Goal: Information Seeking & Learning: Learn about a topic

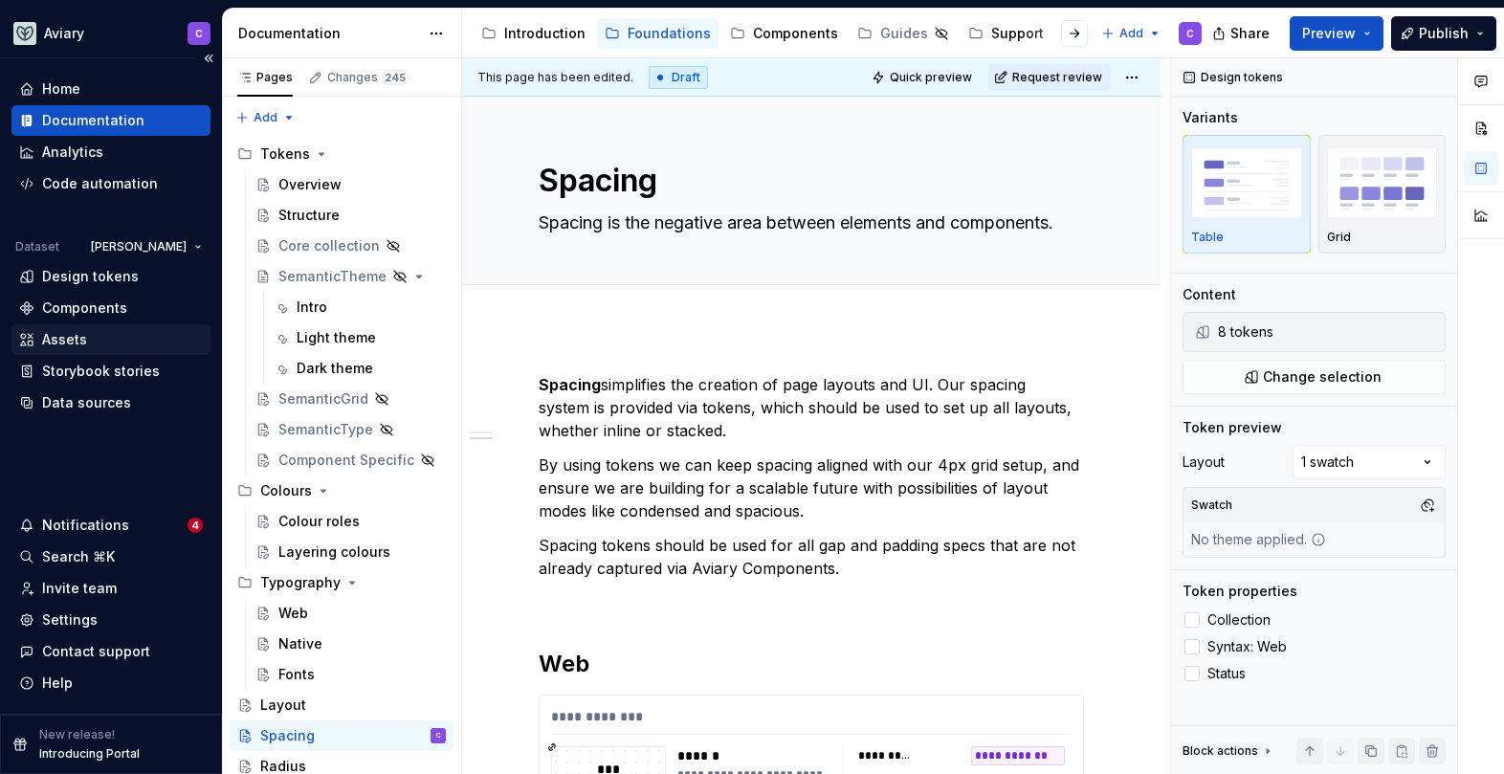
scroll to position [1220, 0]
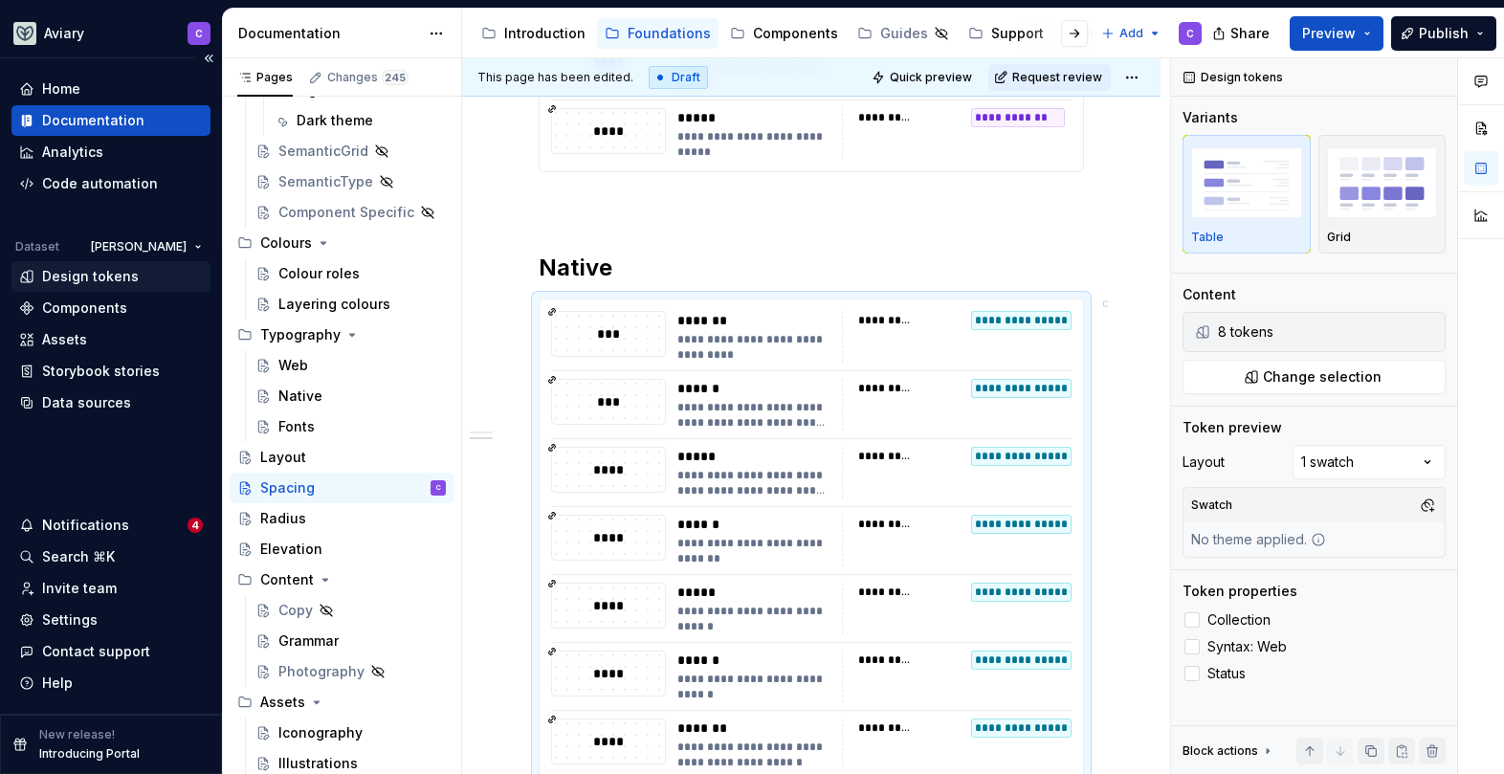
click at [122, 277] on div "Design tokens" at bounding box center [90, 276] width 97 height 19
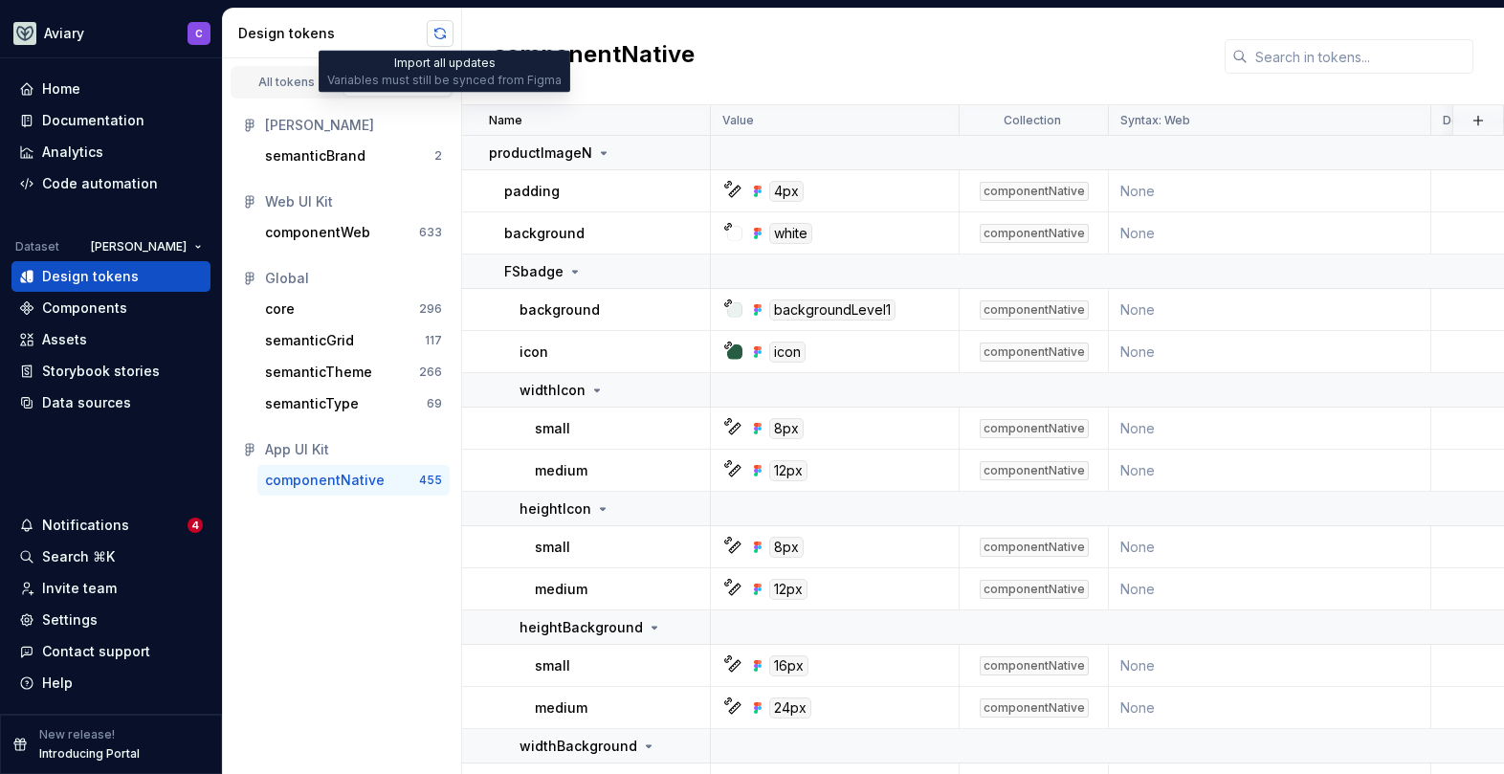
click at [438, 30] on button "button" at bounding box center [440, 33] width 27 height 27
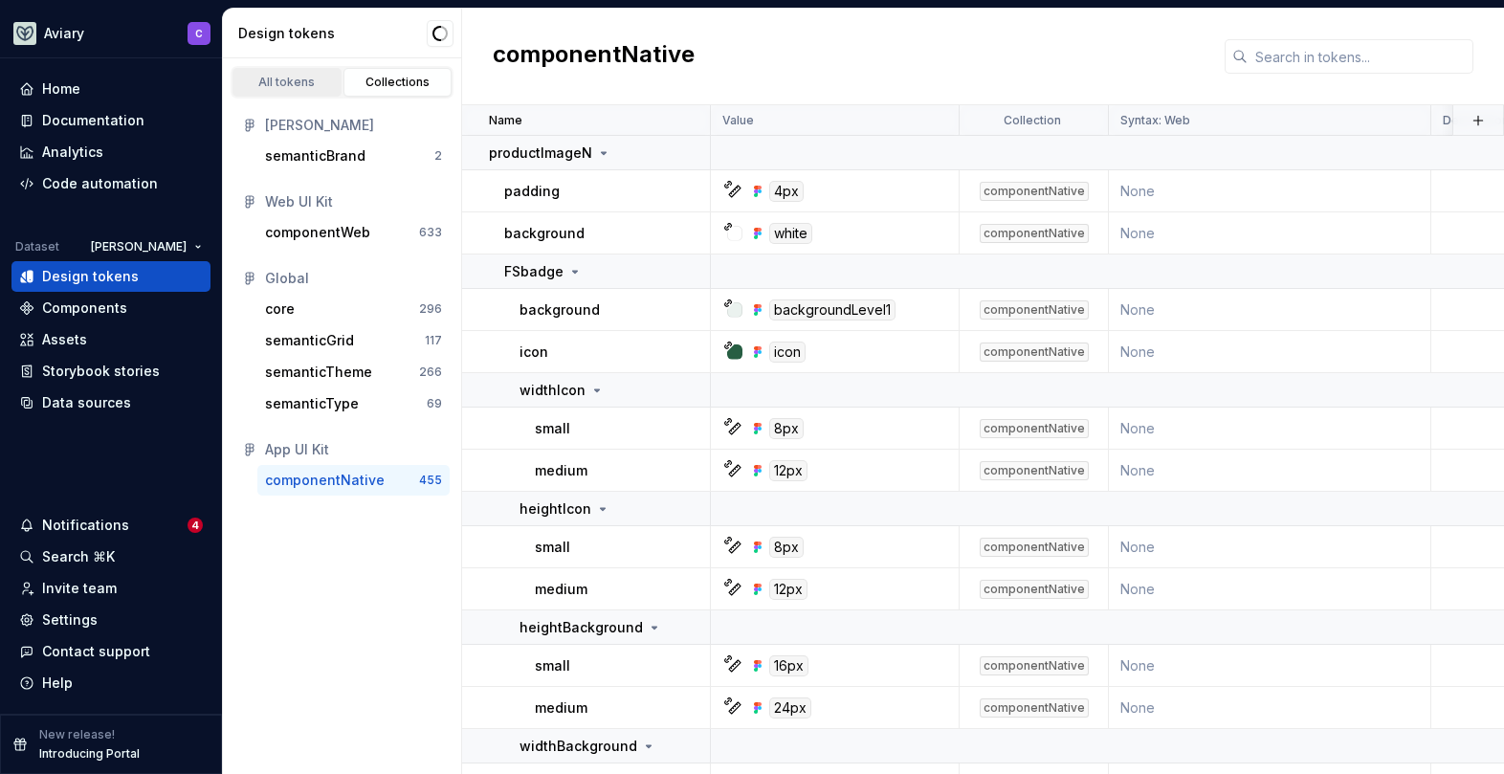
click at [266, 78] on div "All tokens" at bounding box center [287, 82] width 96 height 15
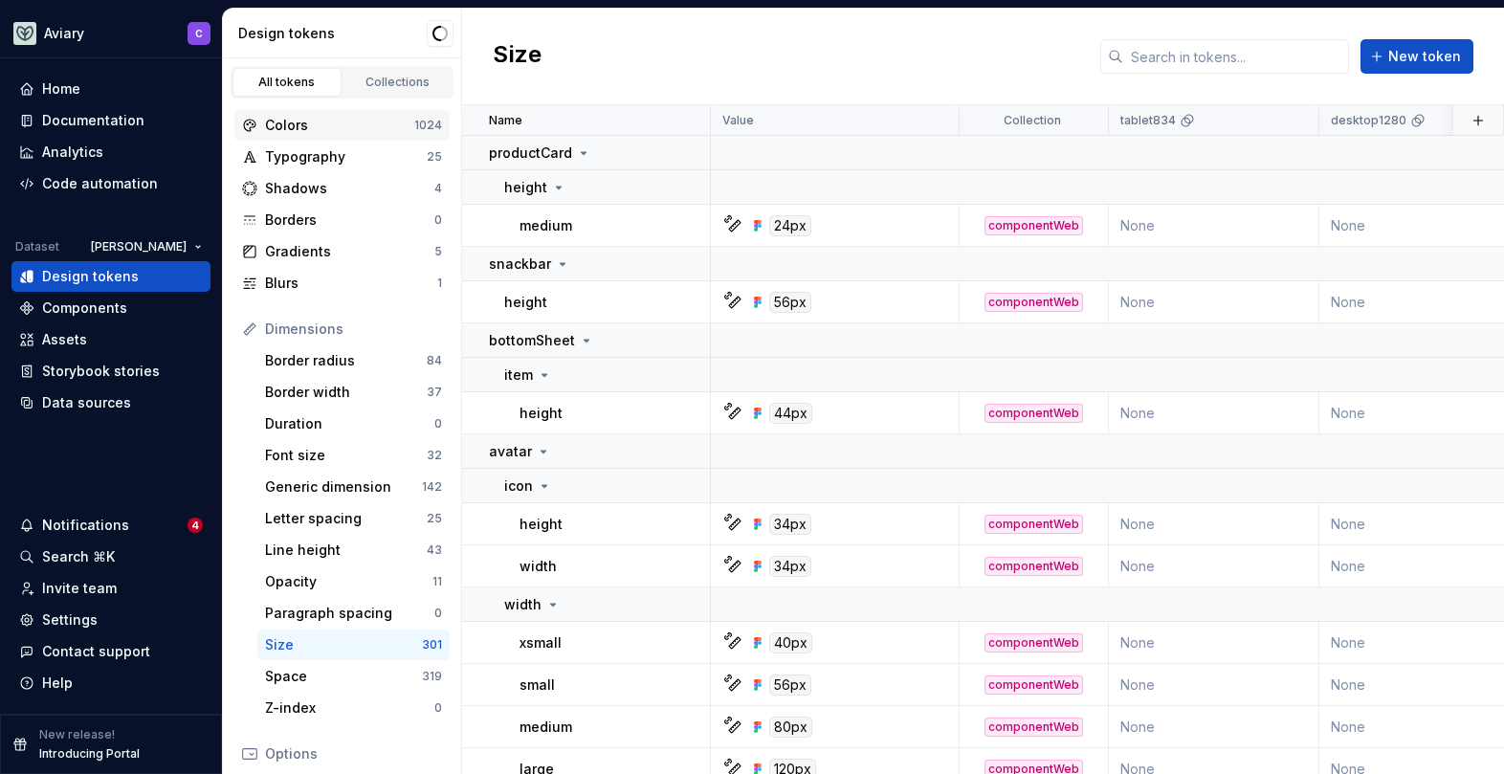
click at [320, 122] on div "Colors" at bounding box center [339, 125] width 149 height 19
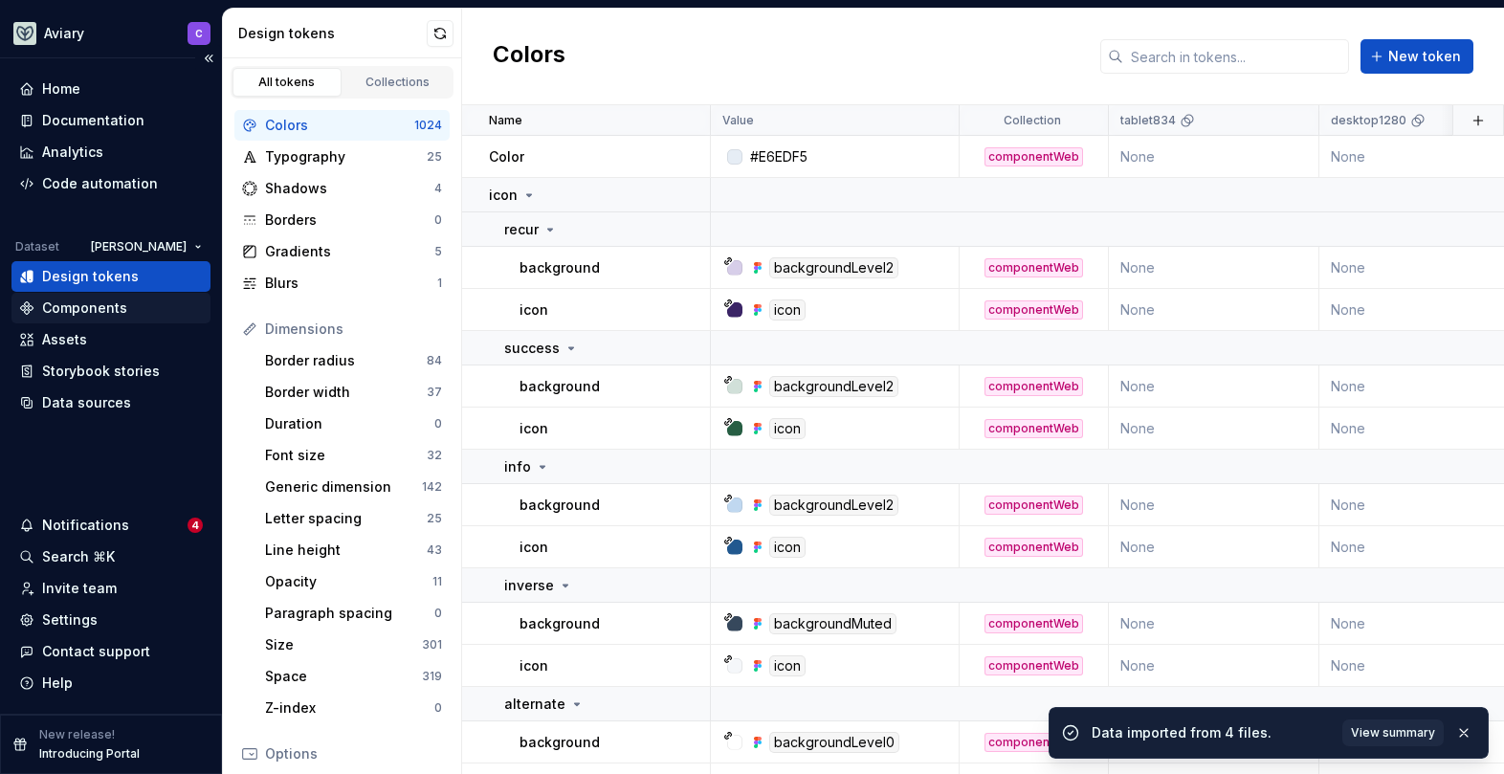
click at [94, 306] on div "Components" at bounding box center [84, 308] width 85 height 19
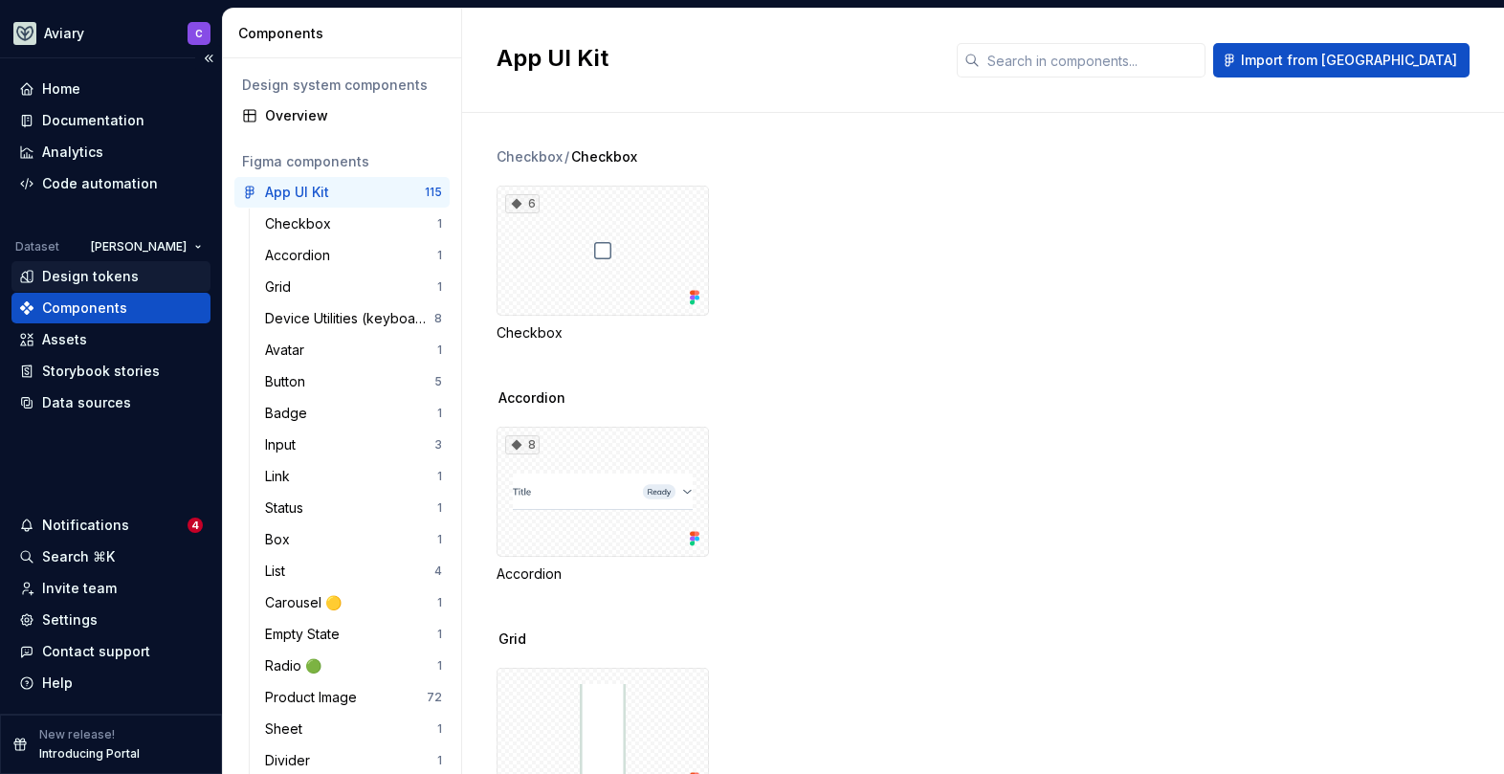
click at [114, 261] on div "Design tokens" at bounding box center [110, 276] width 199 height 31
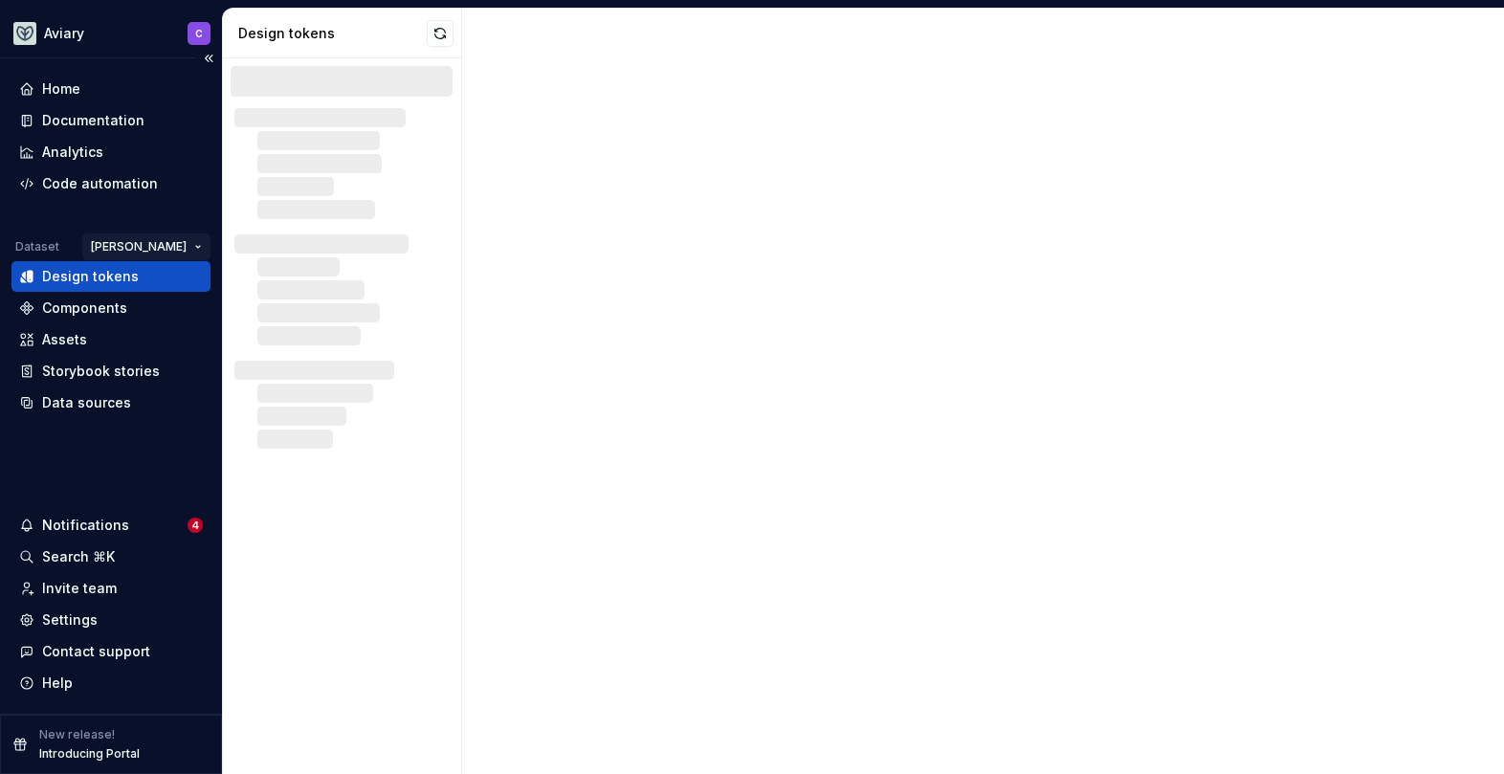
click at [188, 240] on html "Aviary C Home Documentation Analytics Code automation Dataset [PERSON_NAME] Des…" at bounding box center [752, 387] width 1504 height 774
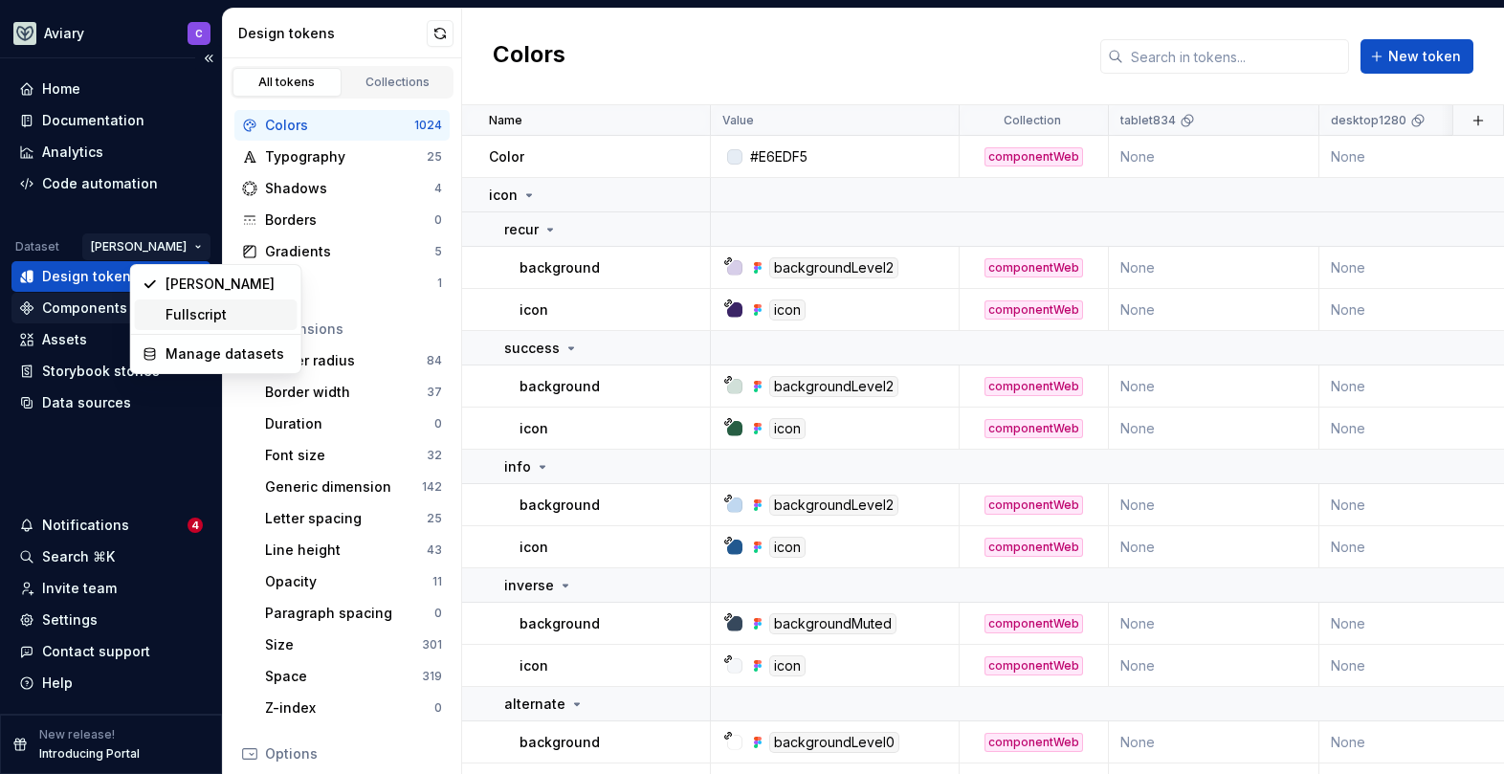
click at [187, 314] on div "Fullscript" at bounding box center [228, 314] width 124 height 19
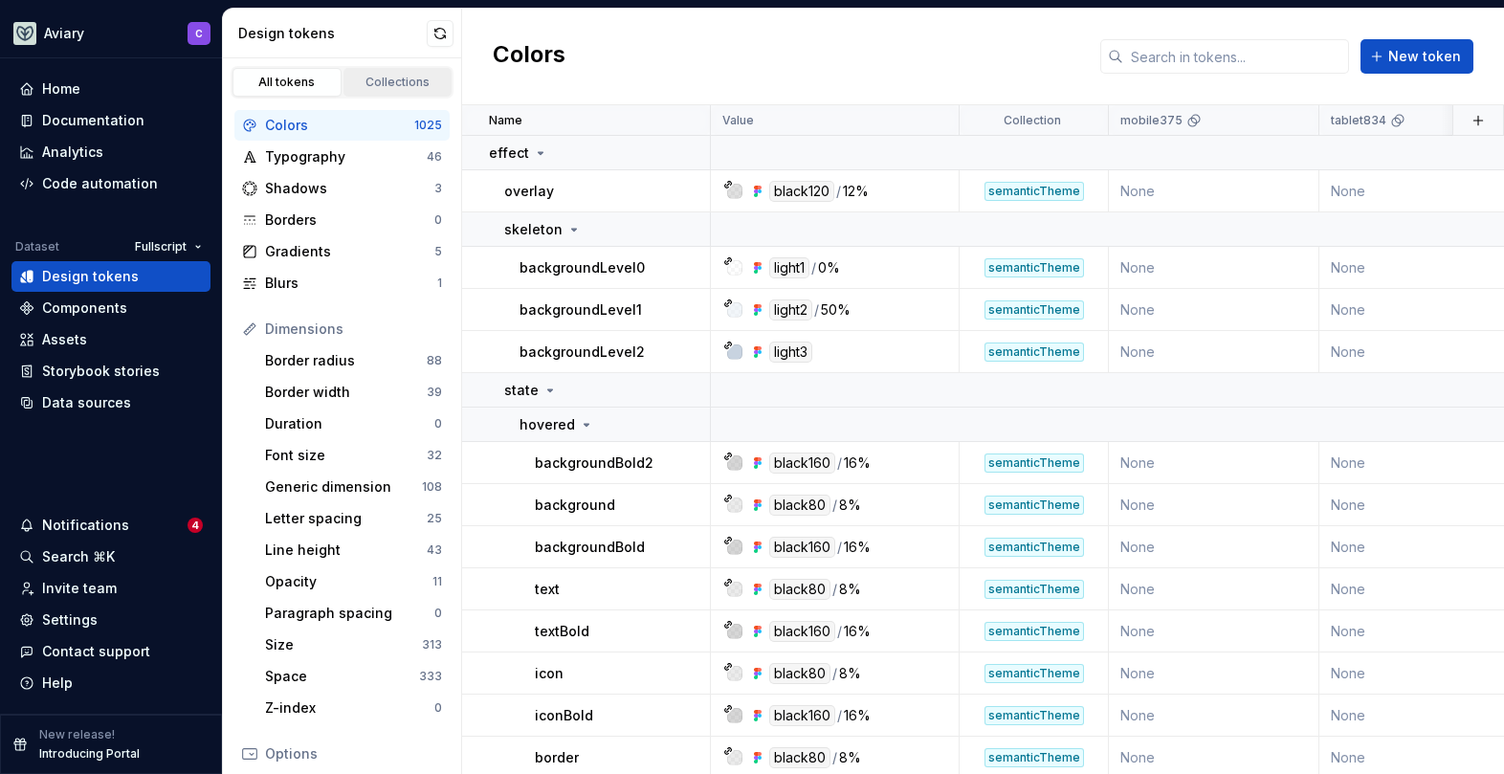
click at [410, 87] on div "Collections" at bounding box center [398, 82] width 96 height 15
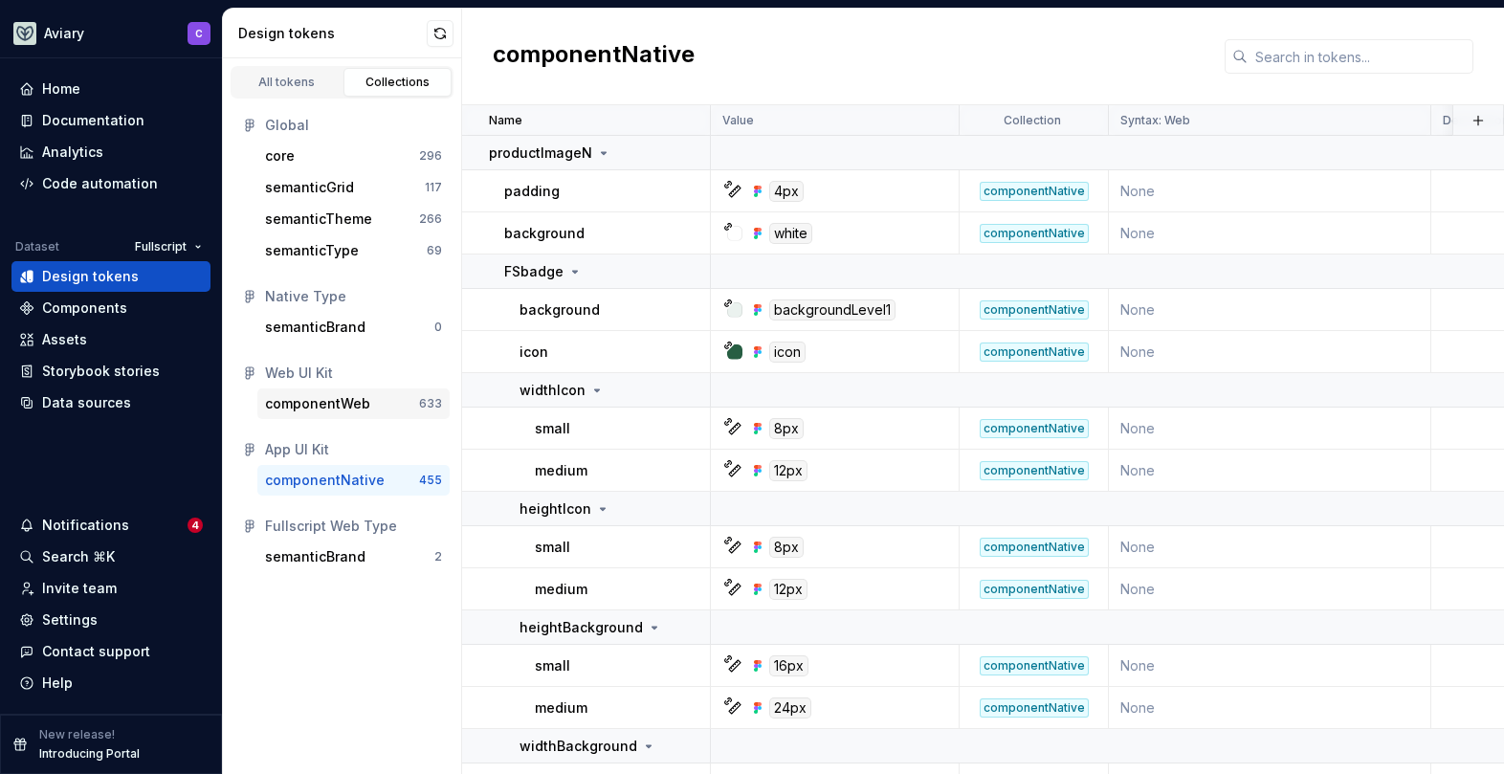
click at [332, 404] on div "componentWeb" at bounding box center [317, 403] width 105 height 19
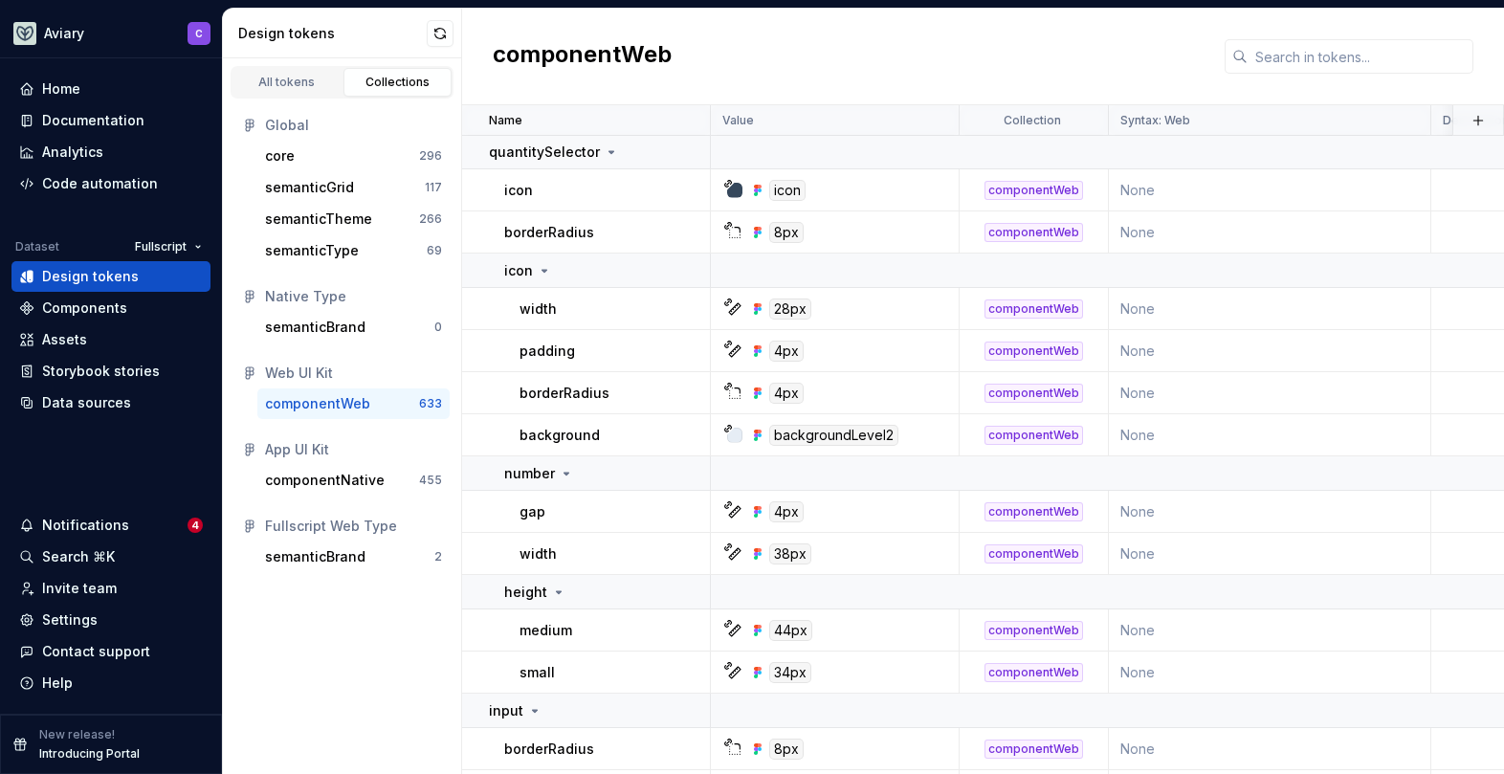
scroll to position [8096, 0]
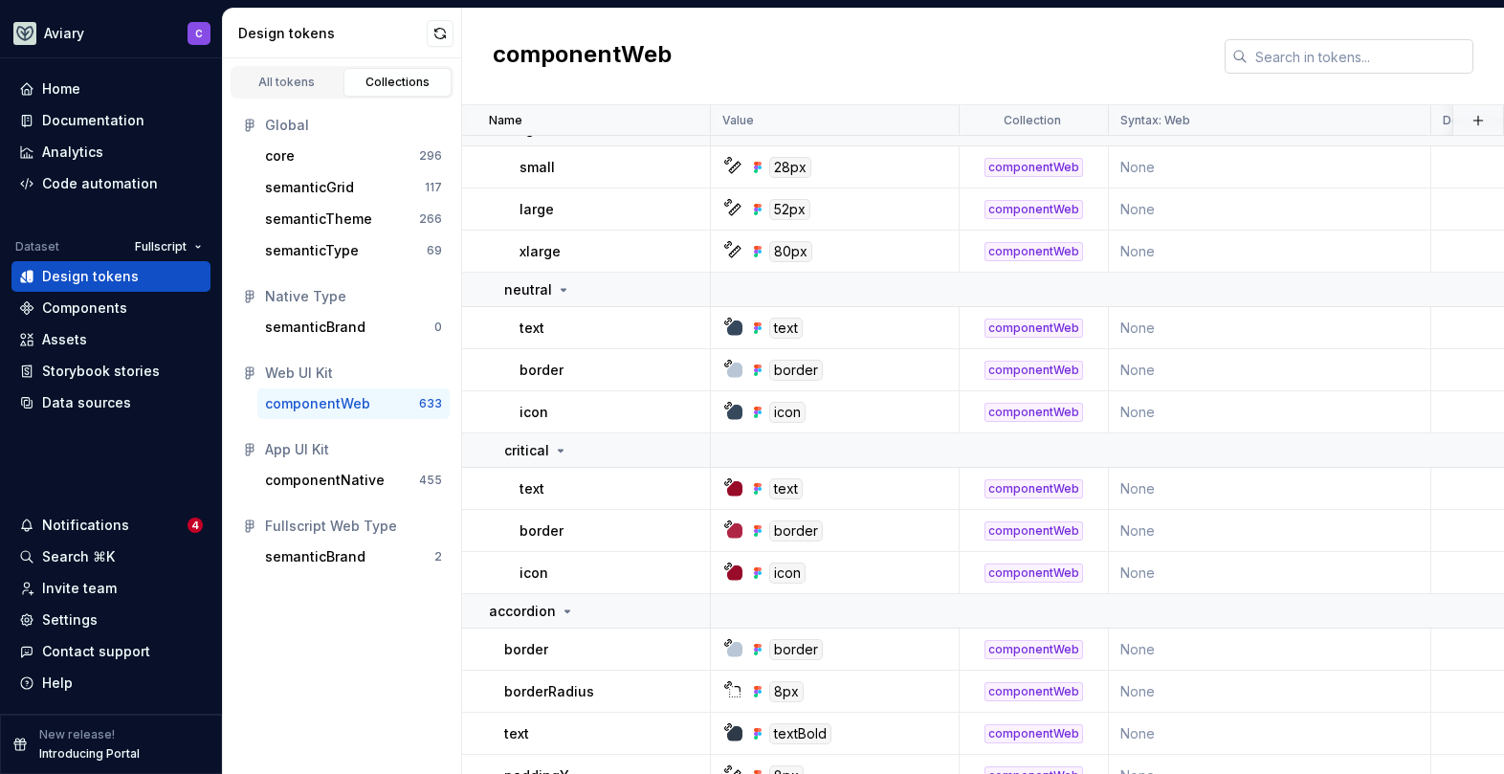
click at [1281, 63] on input "text" at bounding box center [1361, 56] width 226 height 34
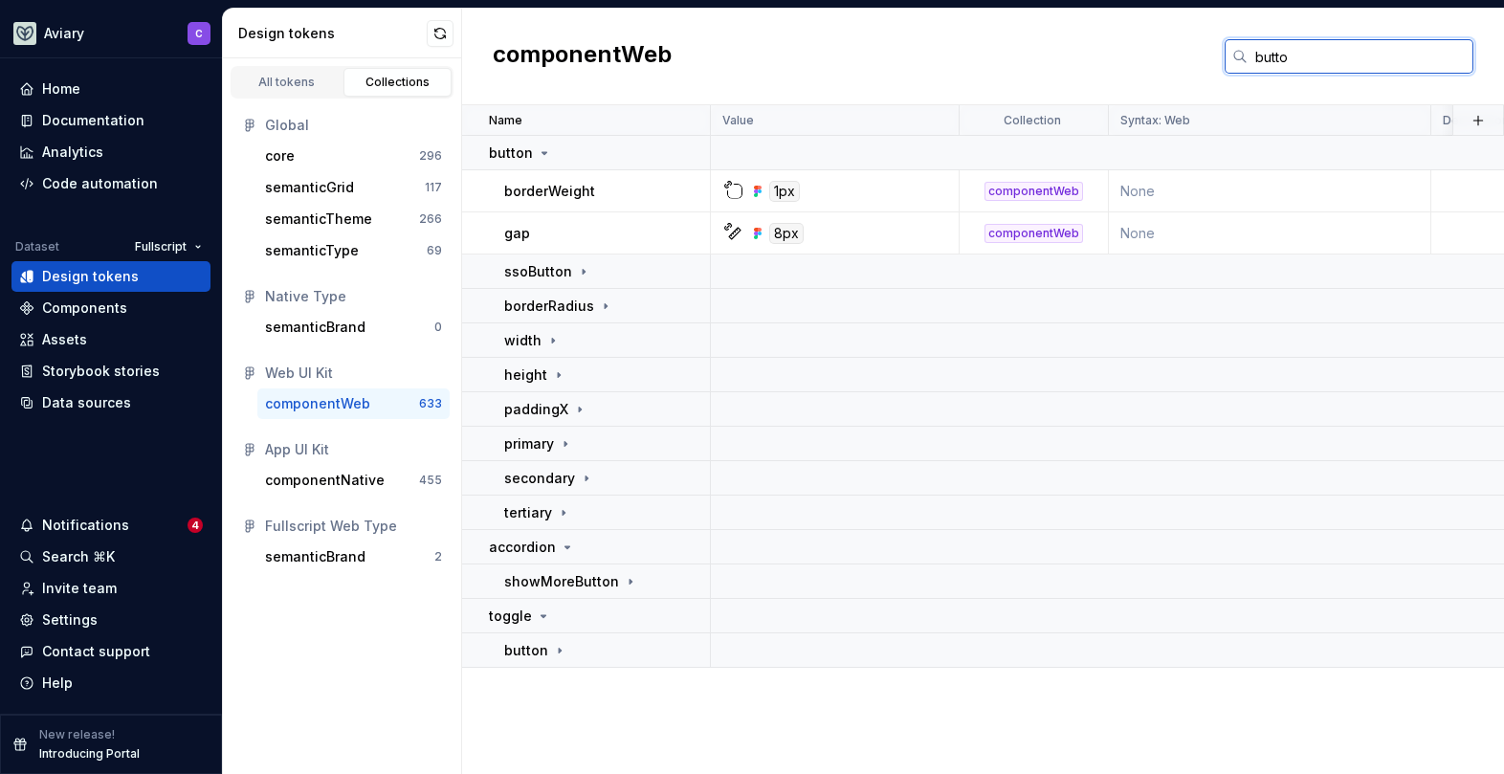
scroll to position [0, 0]
type input "button"
click at [589, 273] on div "ssoButton" at bounding box center [606, 271] width 205 height 19
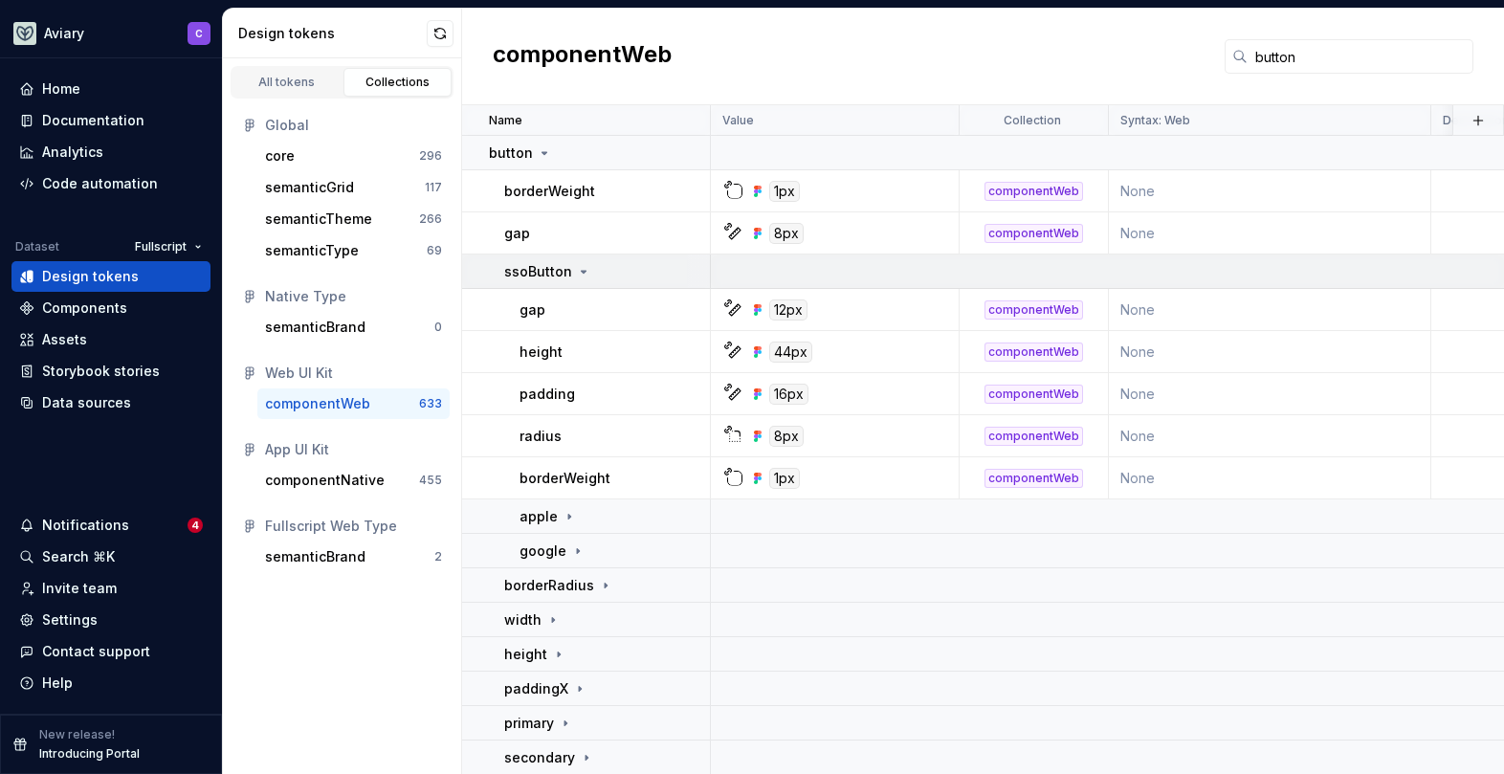
click at [589, 273] on div "ssoButton" at bounding box center [606, 271] width 205 height 19
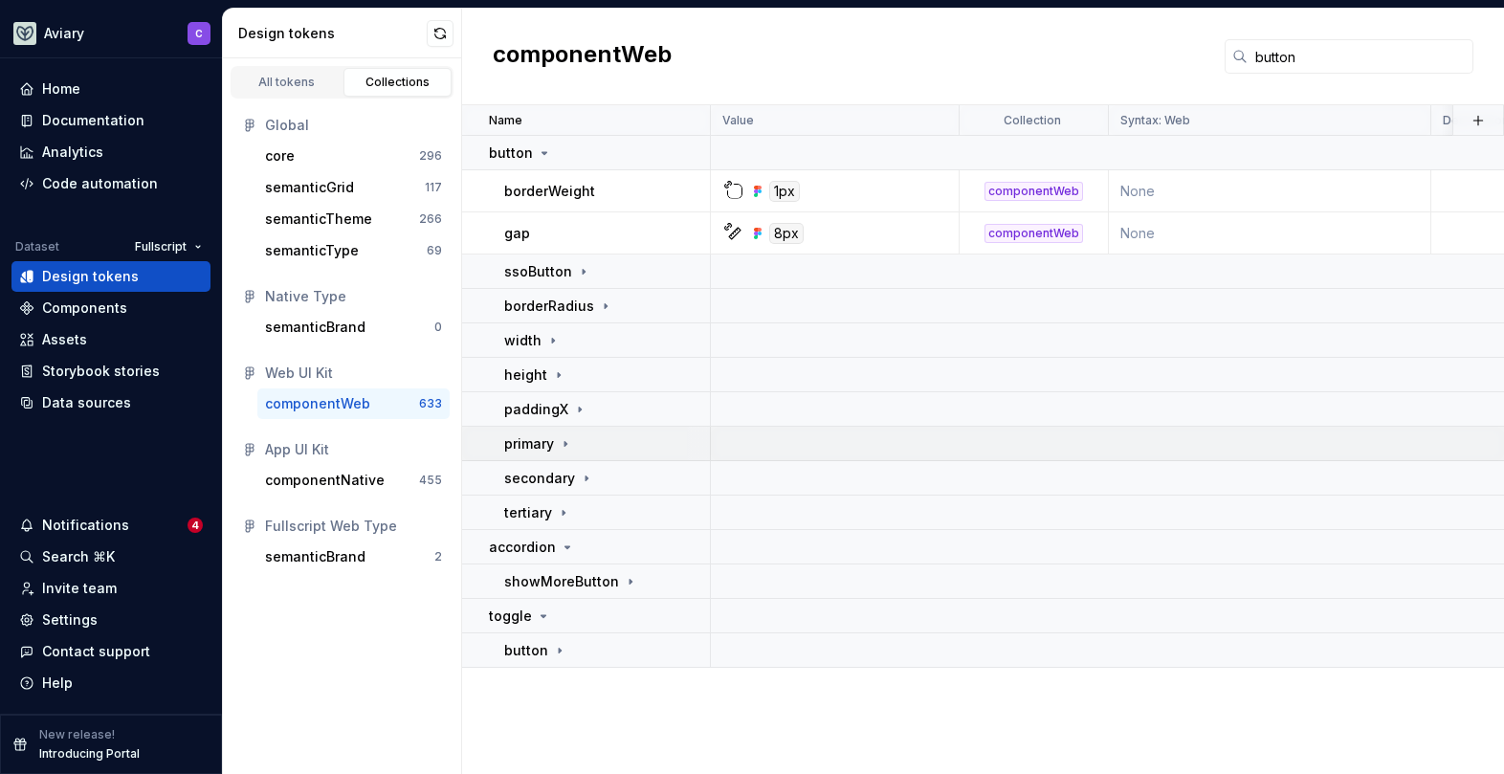
click at [574, 450] on div "primary" at bounding box center [606, 443] width 205 height 19
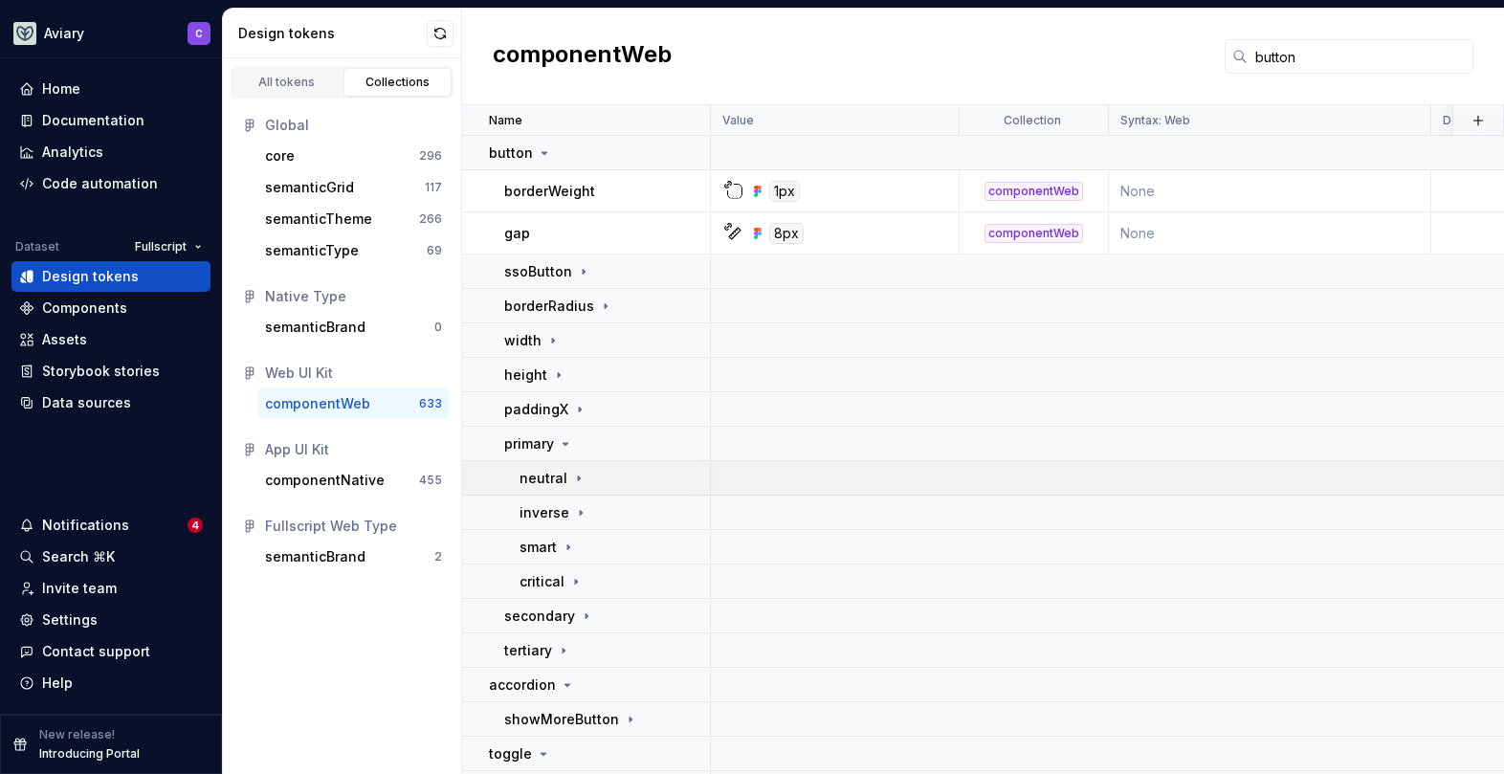
click at [582, 480] on icon at bounding box center [578, 478] width 15 height 15
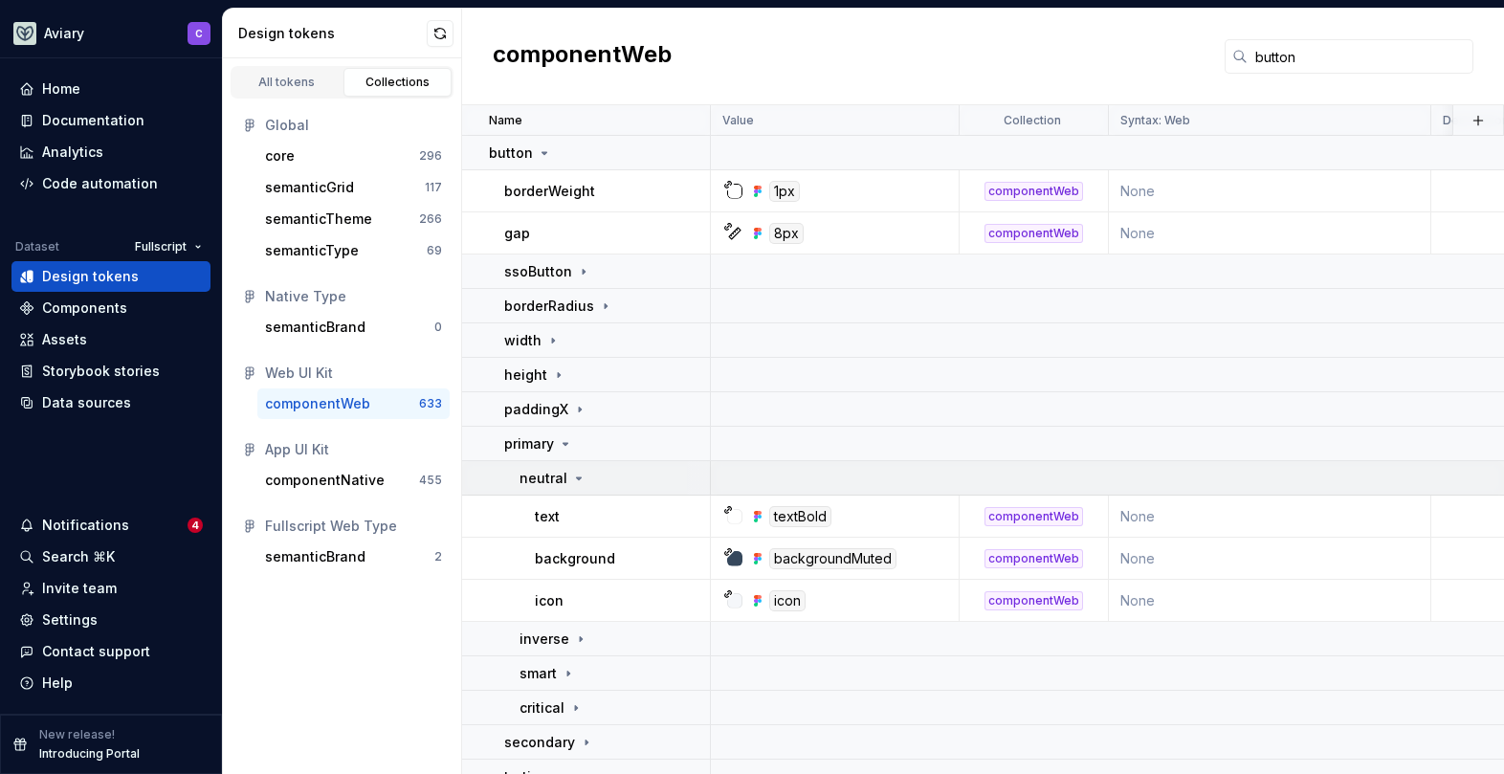
click at [582, 480] on icon at bounding box center [578, 478] width 15 height 15
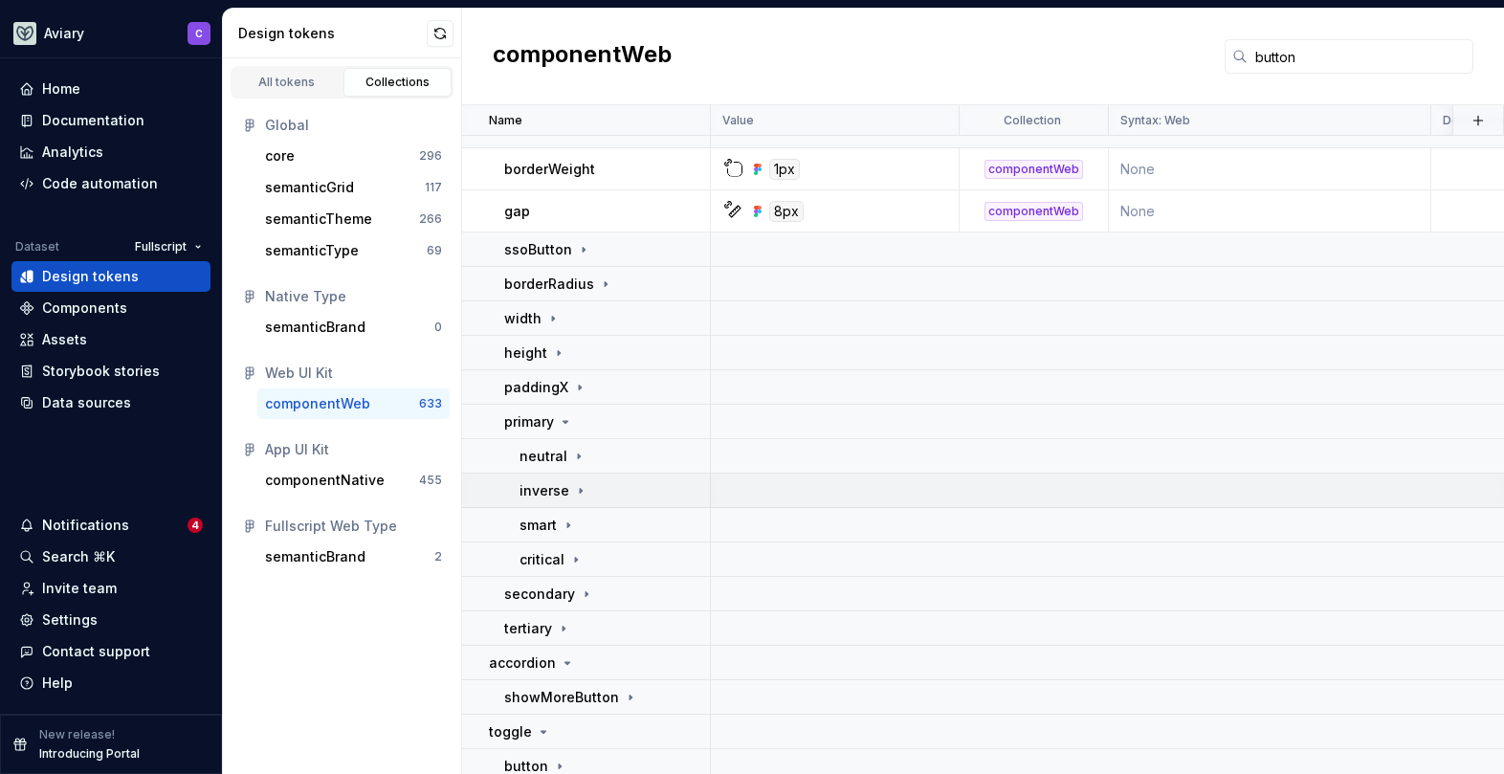
scroll to position [42, 0]
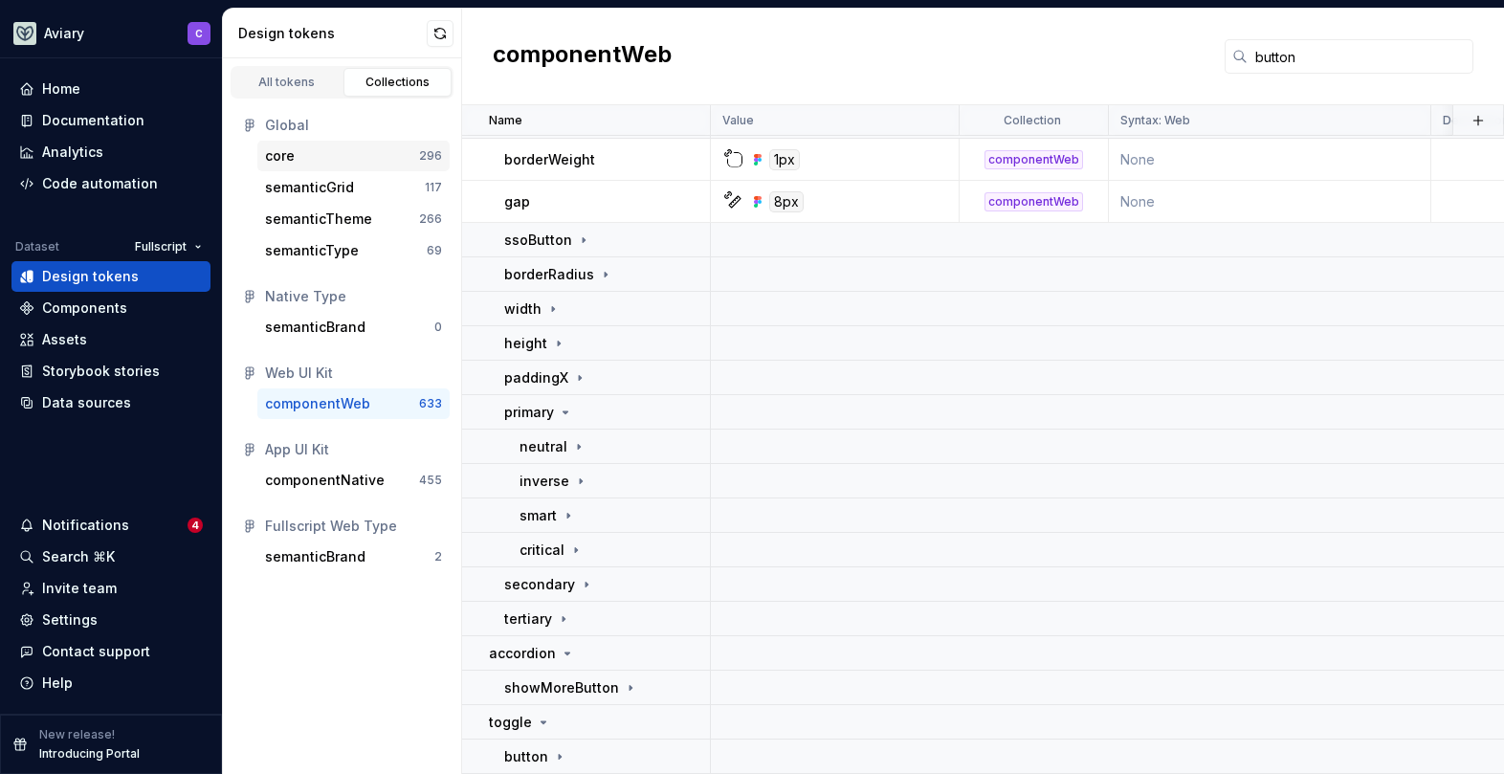
click at [316, 152] on div "core" at bounding box center [342, 155] width 154 height 19
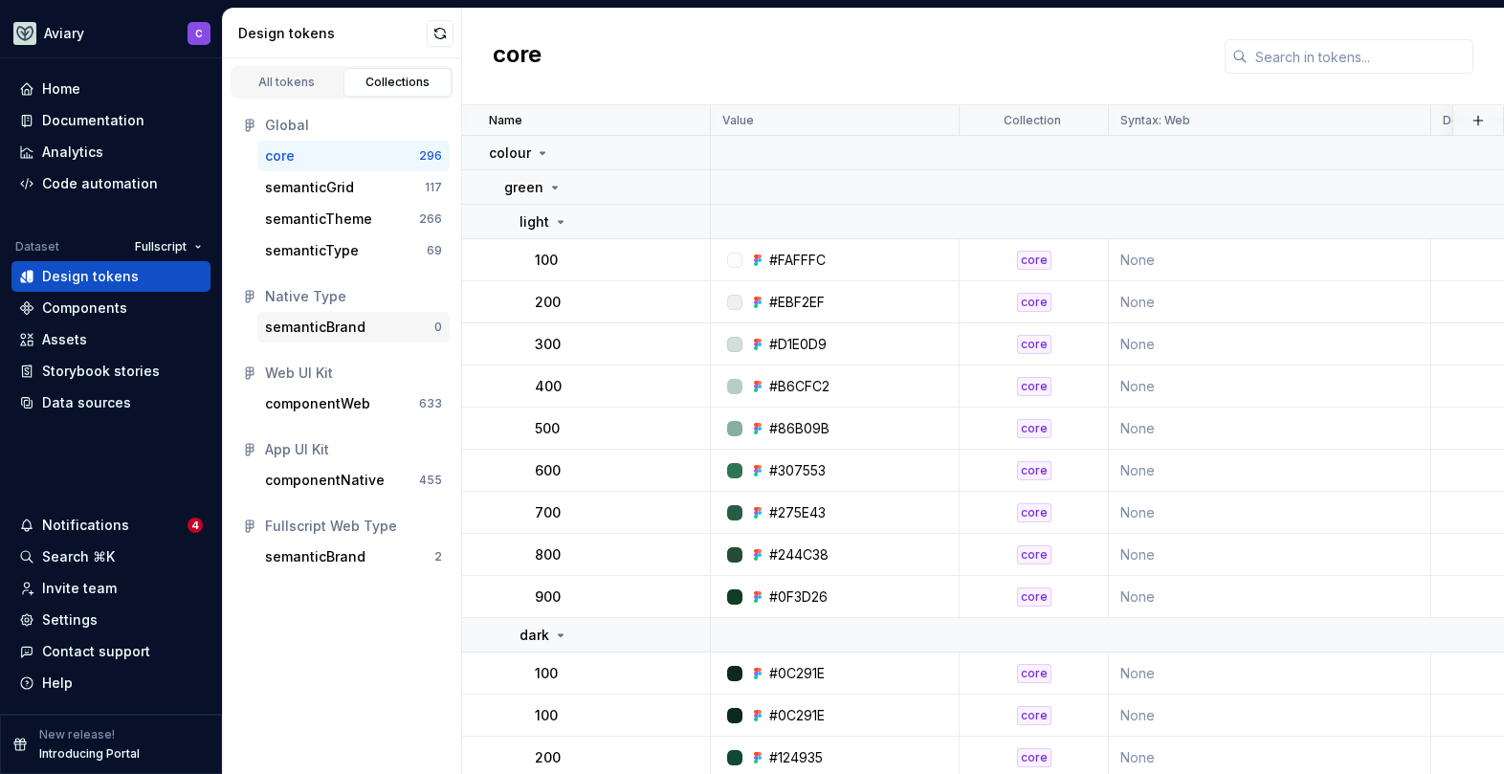
click at [307, 323] on div "semanticBrand" at bounding box center [315, 327] width 100 height 19
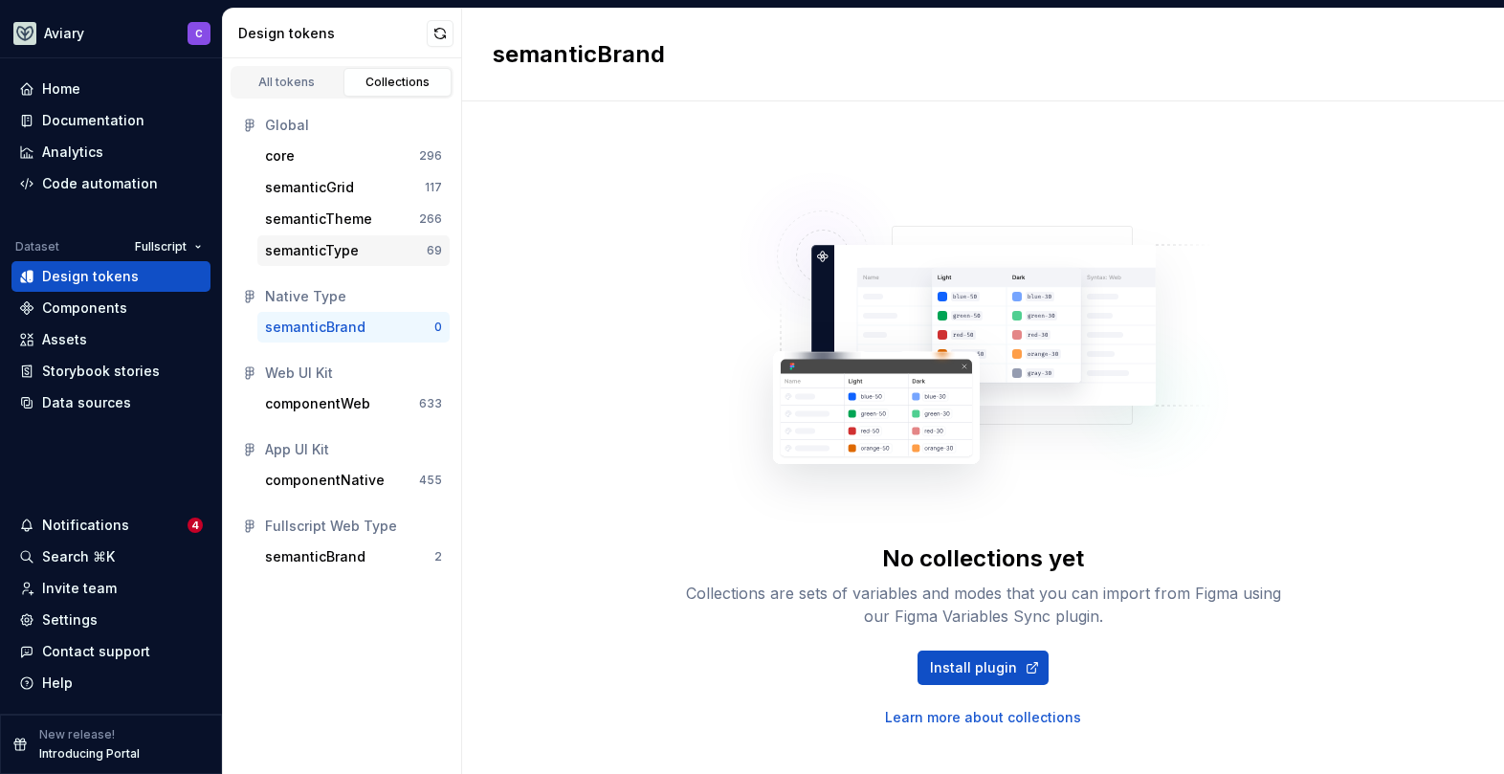
click at [338, 248] on div "semanticType" at bounding box center [312, 250] width 94 height 19
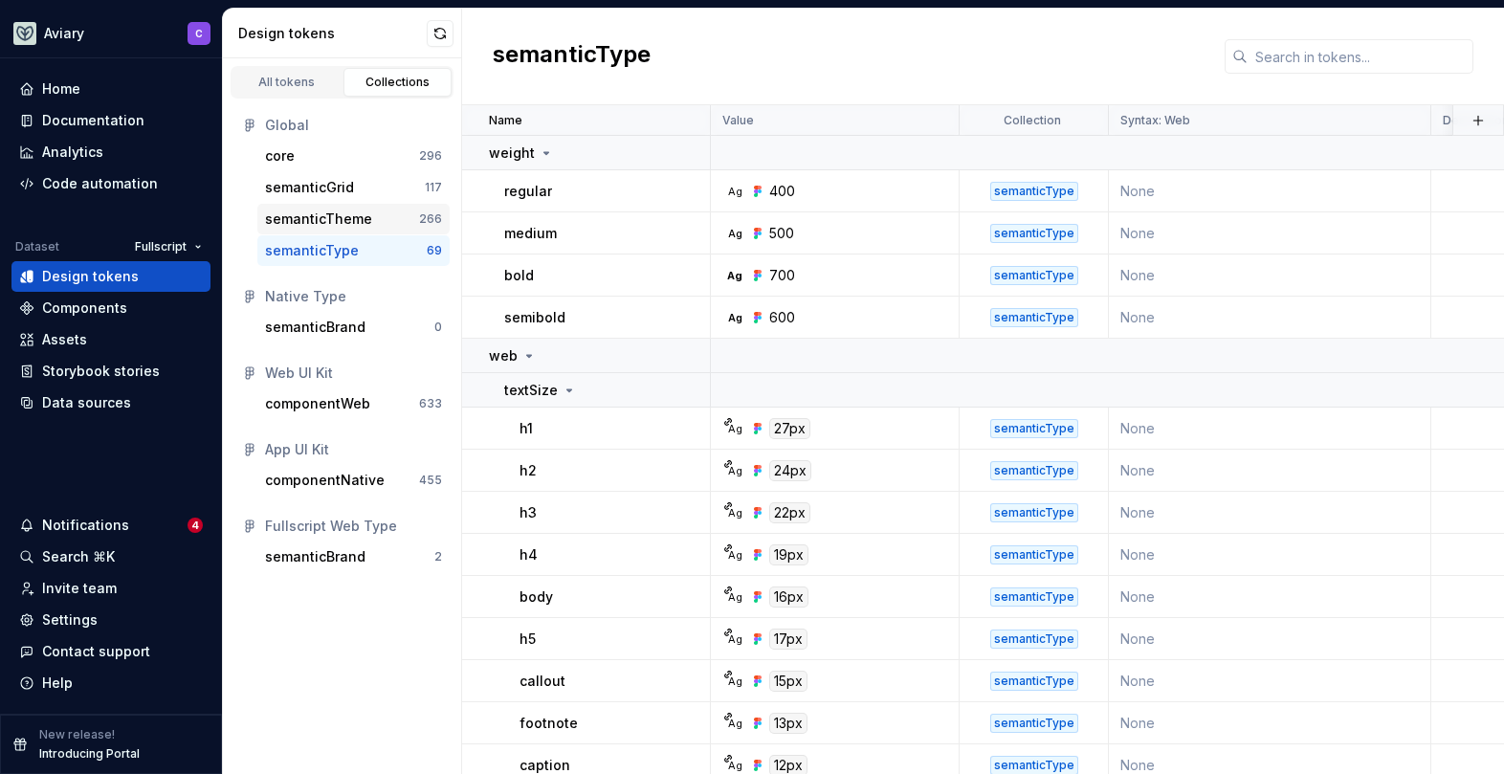
click at [366, 221] on div "semanticTheme" at bounding box center [318, 219] width 107 height 19
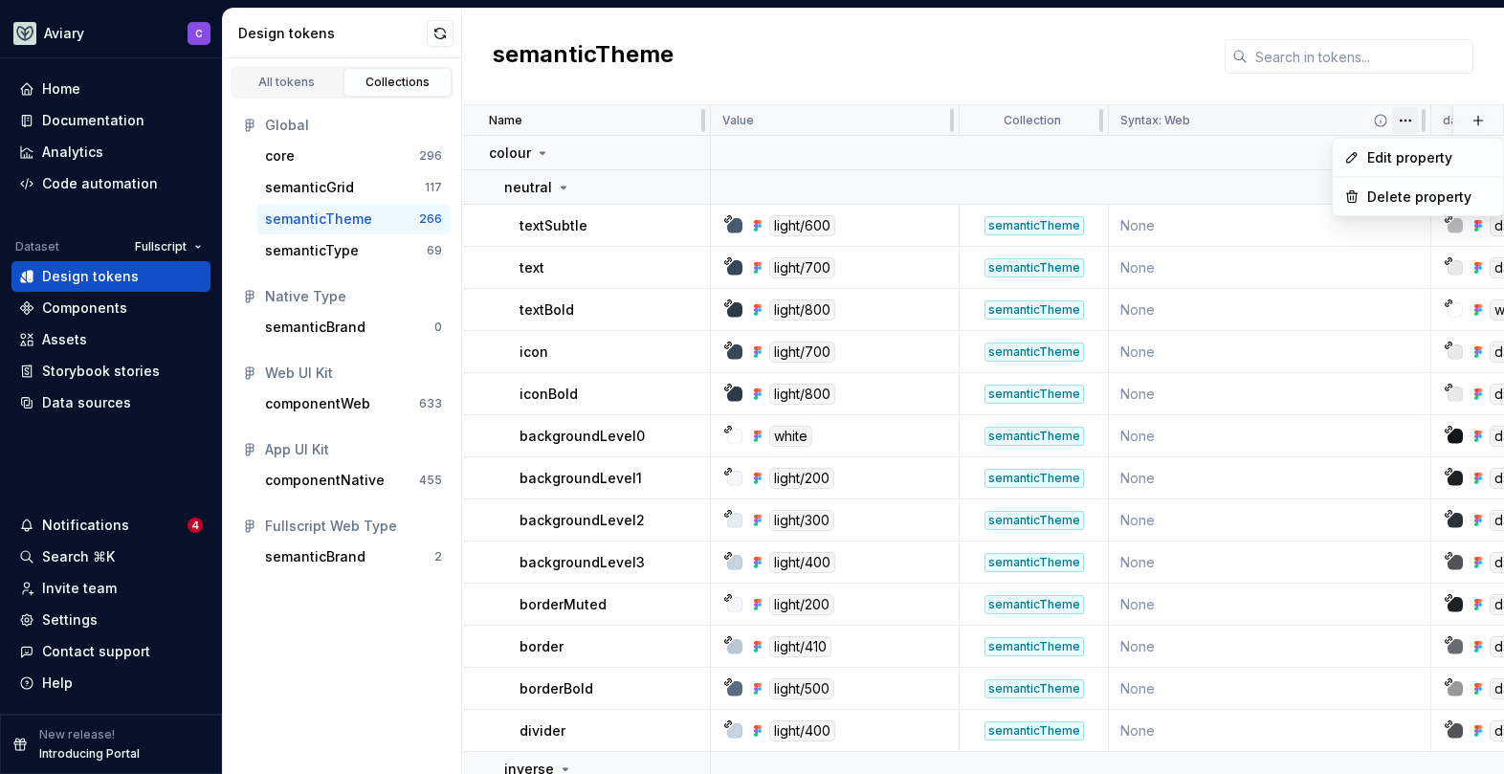
click at [1398, 115] on html "Aviary C Home Documentation Analytics Code automation Dataset Fullscript Design…" at bounding box center [752, 387] width 1504 height 774
click at [1276, 115] on html "Aviary C Home Documentation Analytics Code automation Dataset Fullscript Design…" at bounding box center [752, 387] width 1504 height 774
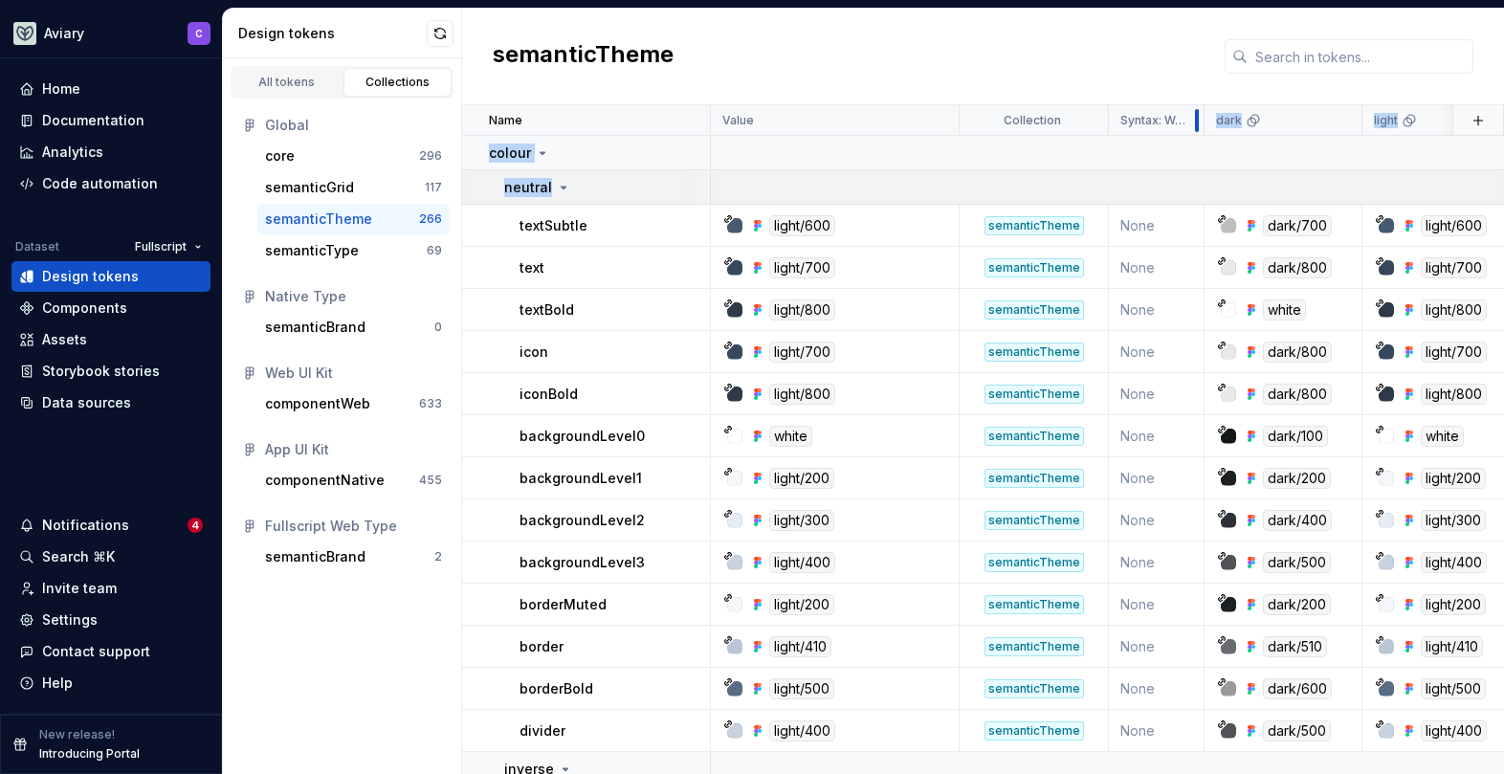
drag, startPoint x: 1422, startPoint y: 124, endPoint x: 1025, endPoint y: 183, distance: 401.3
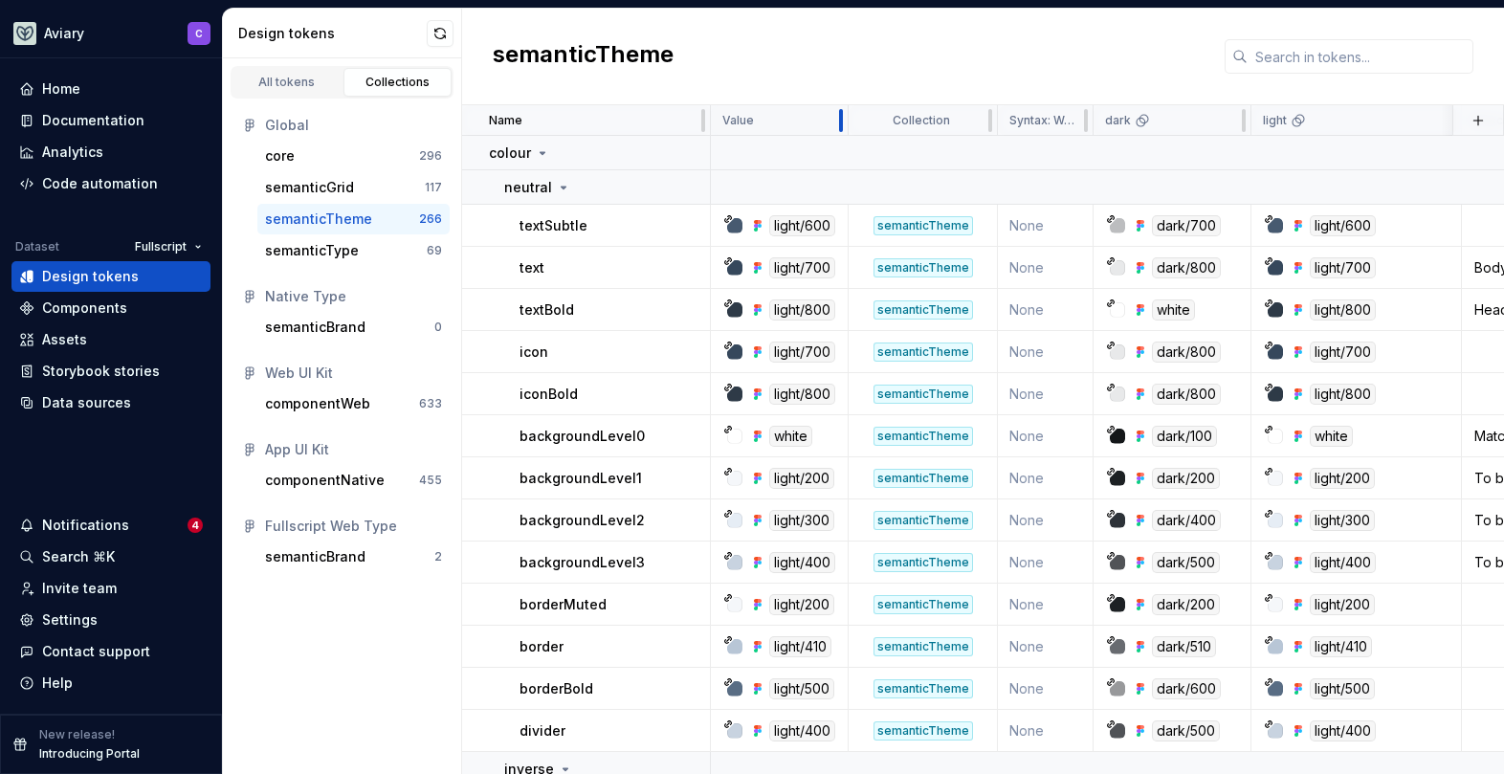
drag, startPoint x: 947, startPoint y: 122, endPoint x: 836, endPoint y: 133, distance: 111.6
click at [836, 133] on div at bounding box center [840, 120] width 15 height 31
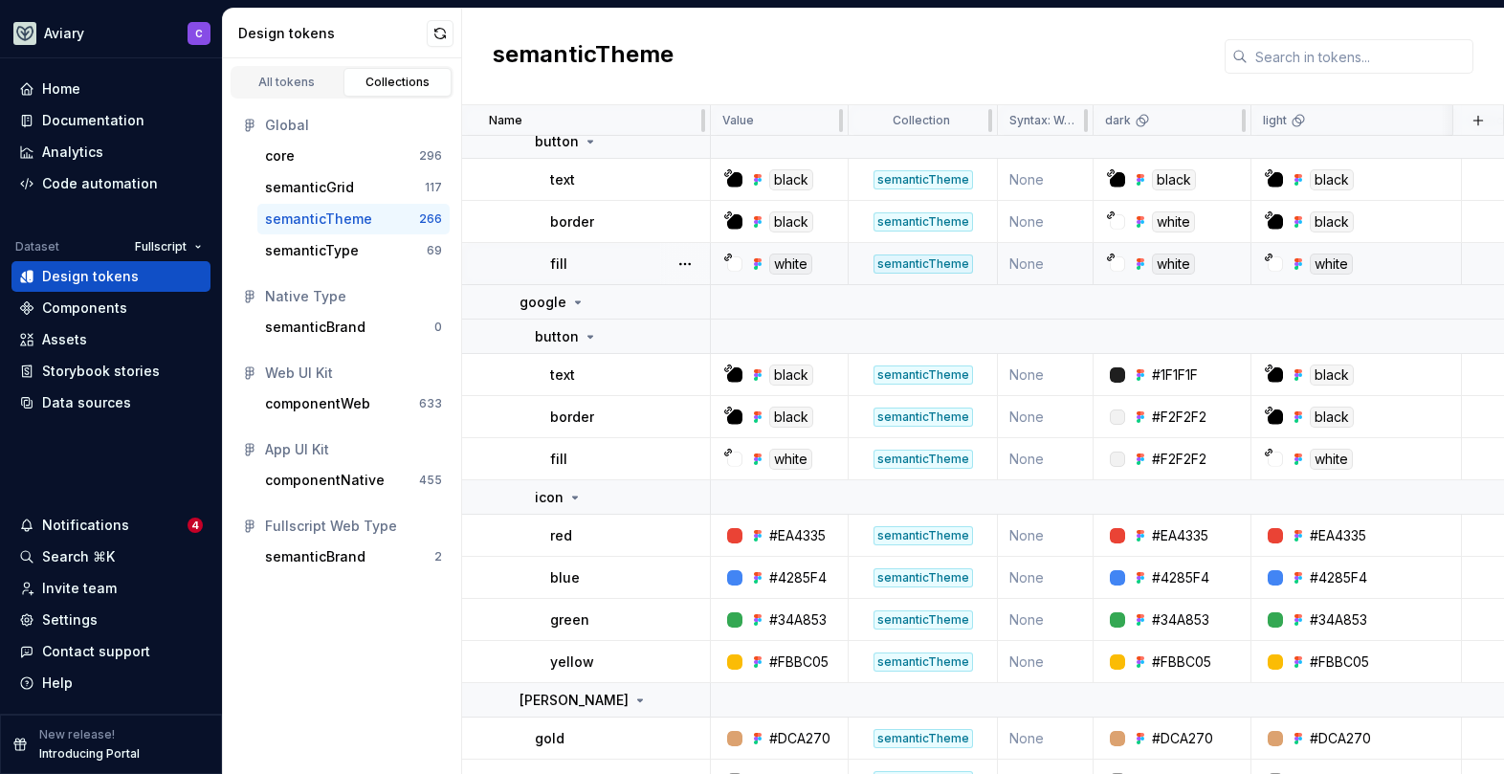
scroll to position [6637, 0]
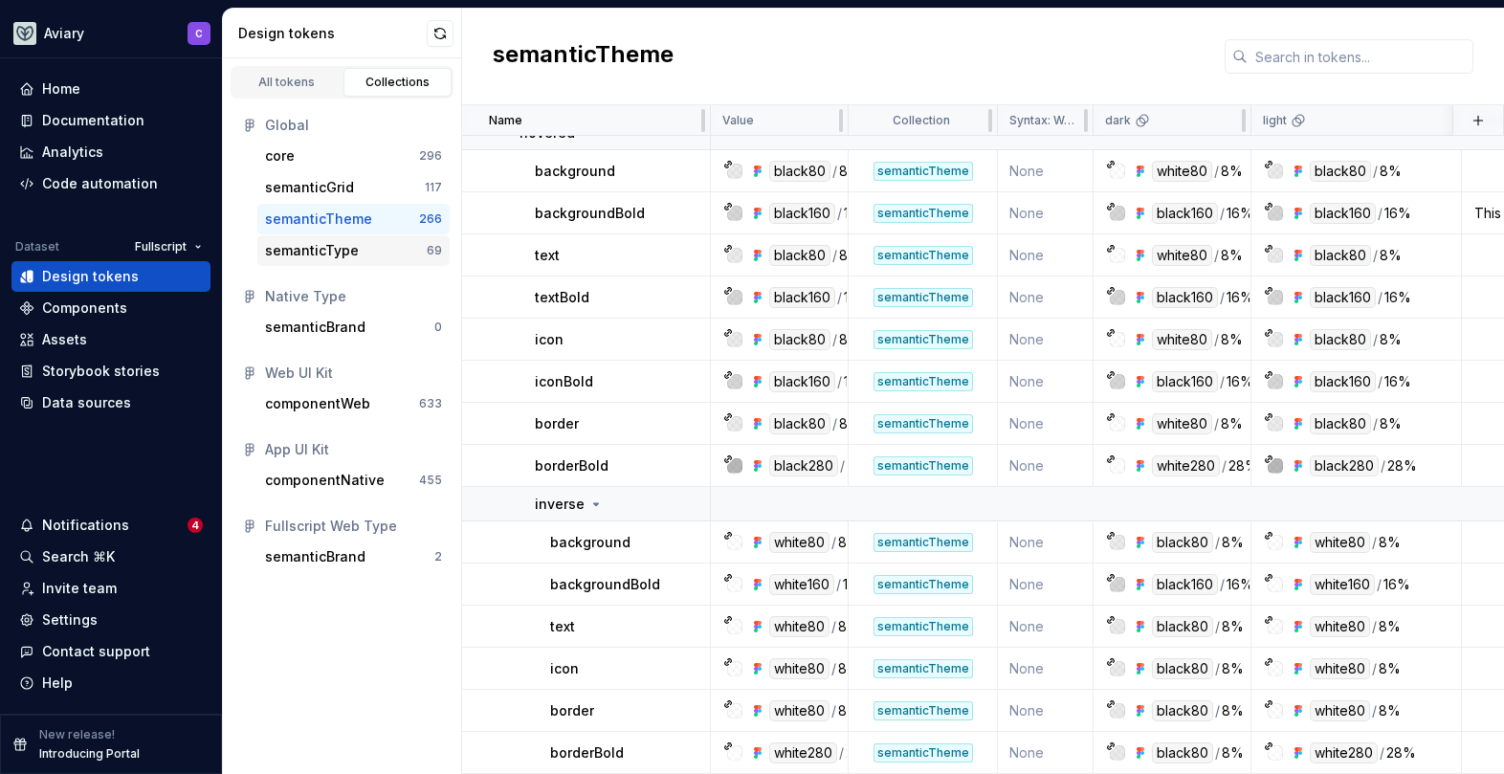
click at [313, 258] on div "semanticType" at bounding box center [312, 250] width 94 height 19
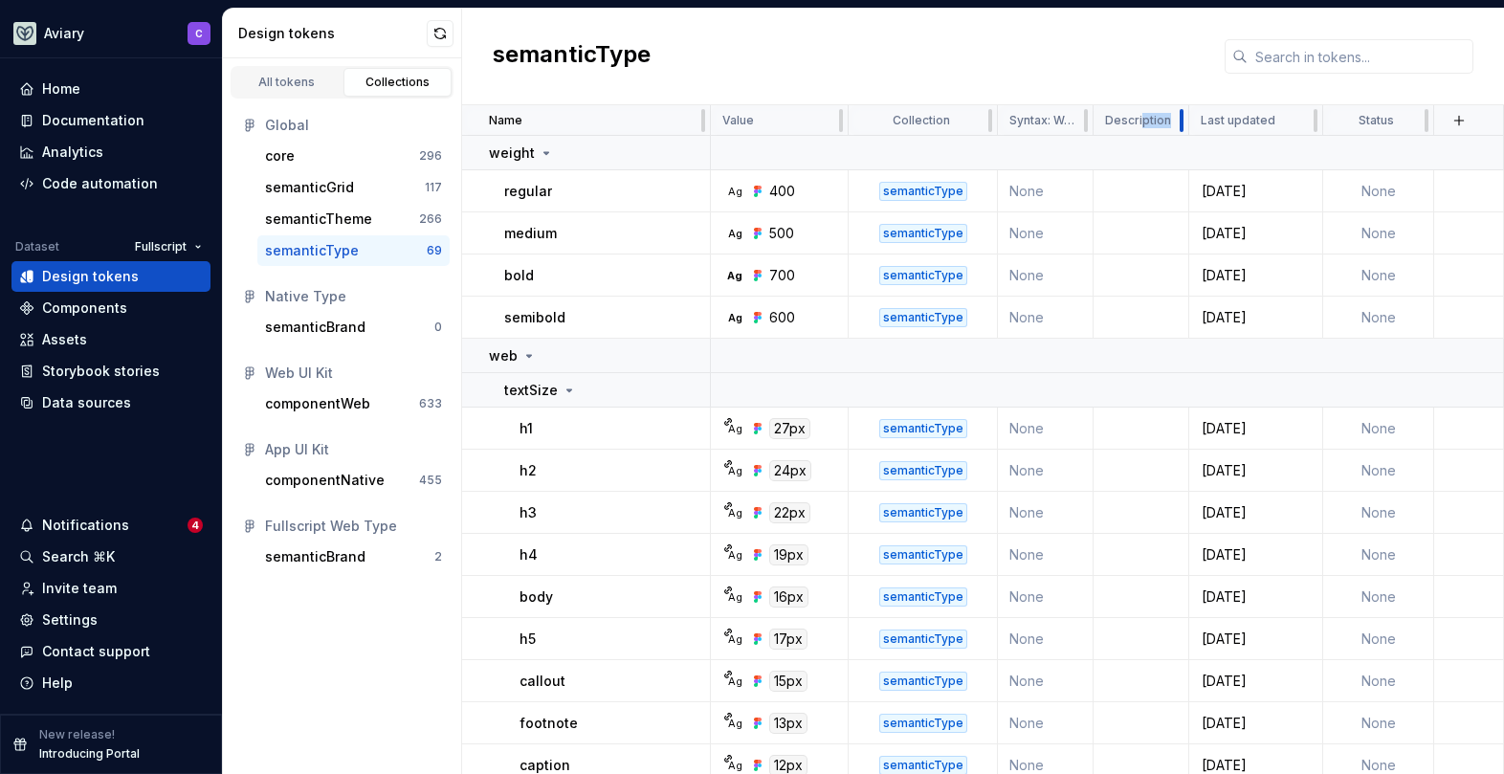
drag, startPoint x: 1180, startPoint y: 121, endPoint x: 1141, endPoint y: 121, distance: 39.2
click at [1141, 121] on div "Description" at bounding box center [1142, 120] width 96 height 31
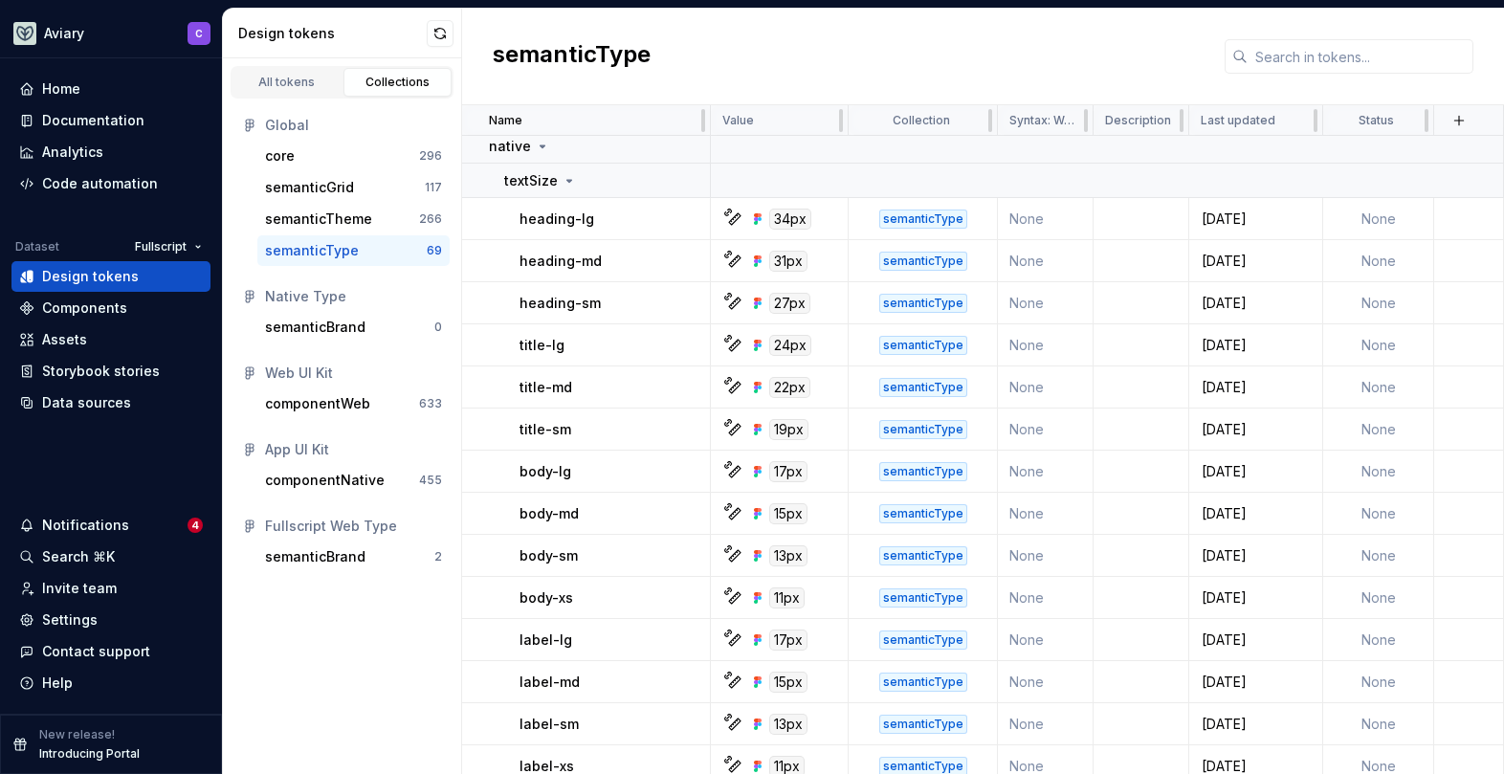
scroll to position [1723, 0]
